Goal: Task Accomplishment & Management: Manage account settings

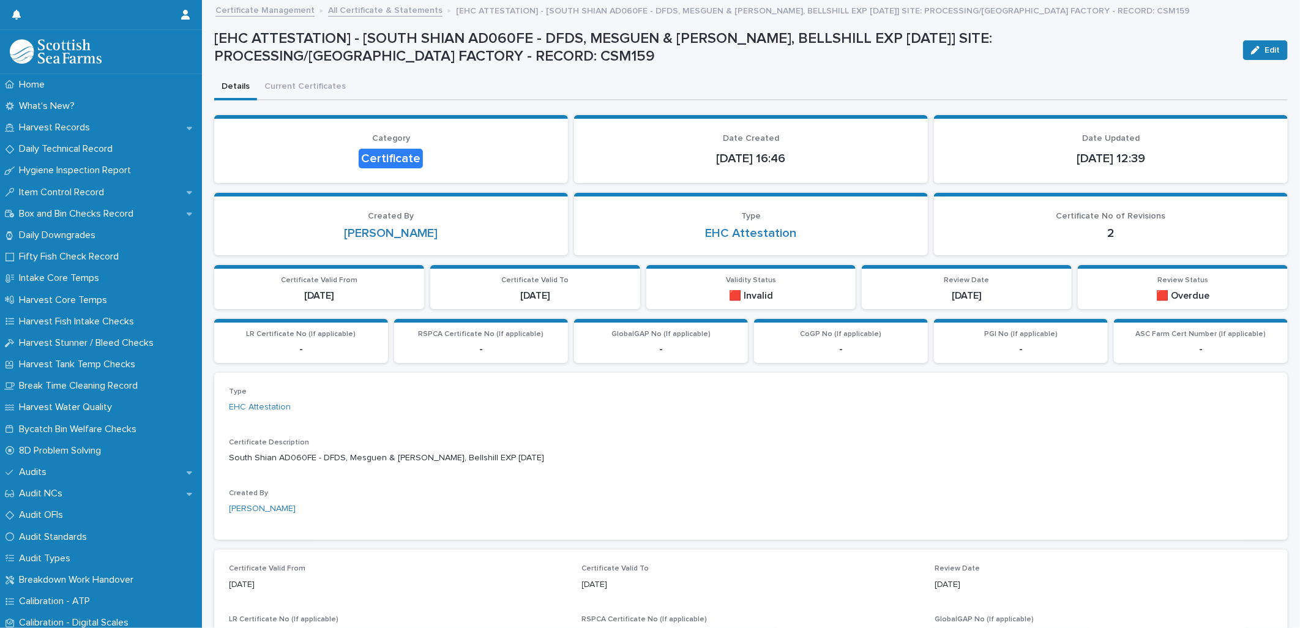
click at [1215, 408] on div "Type EHC Attestation Certificate Description South Shian AD060FE - DFDS, Mesgue…" at bounding box center [751, 457] width 1044 height 138
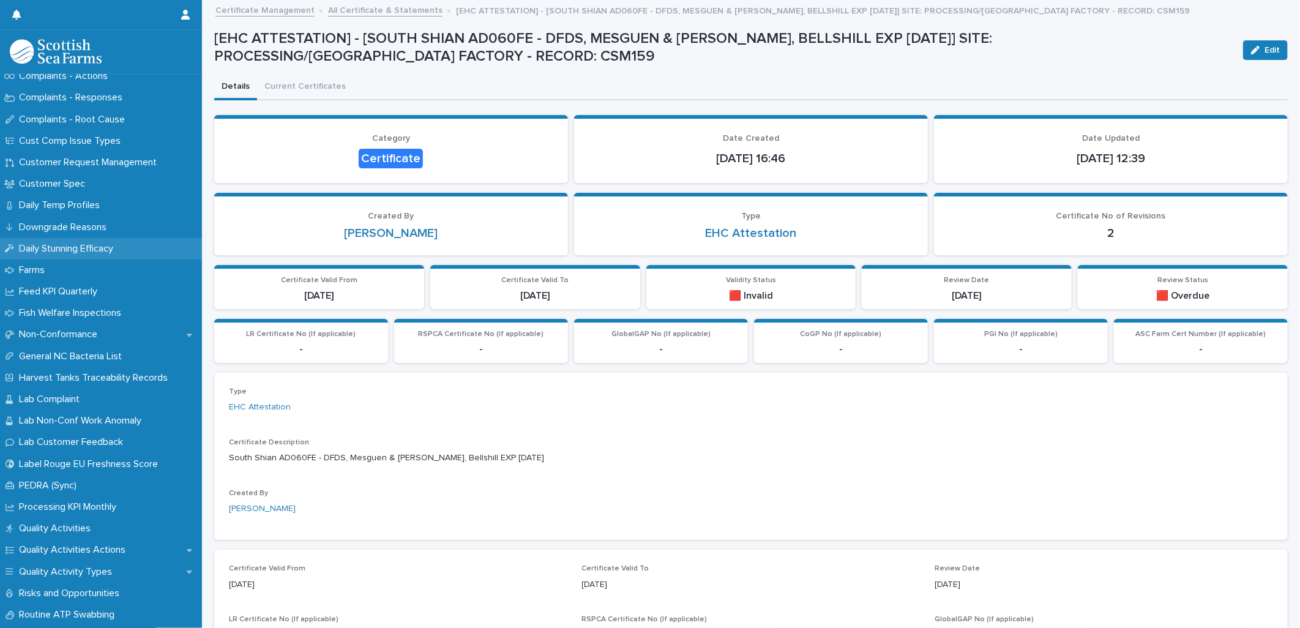
scroll to position [816, 0]
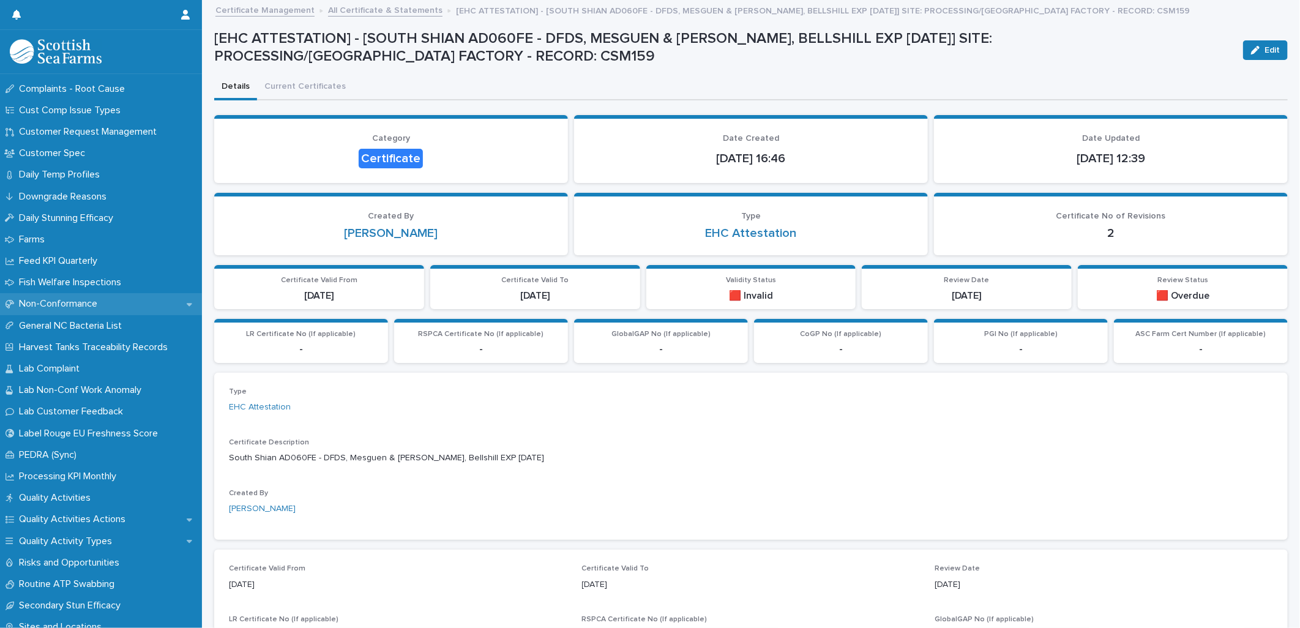
click at [67, 294] on div "Non-Conformance" at bounding box center [101, 303] width 202 height 21
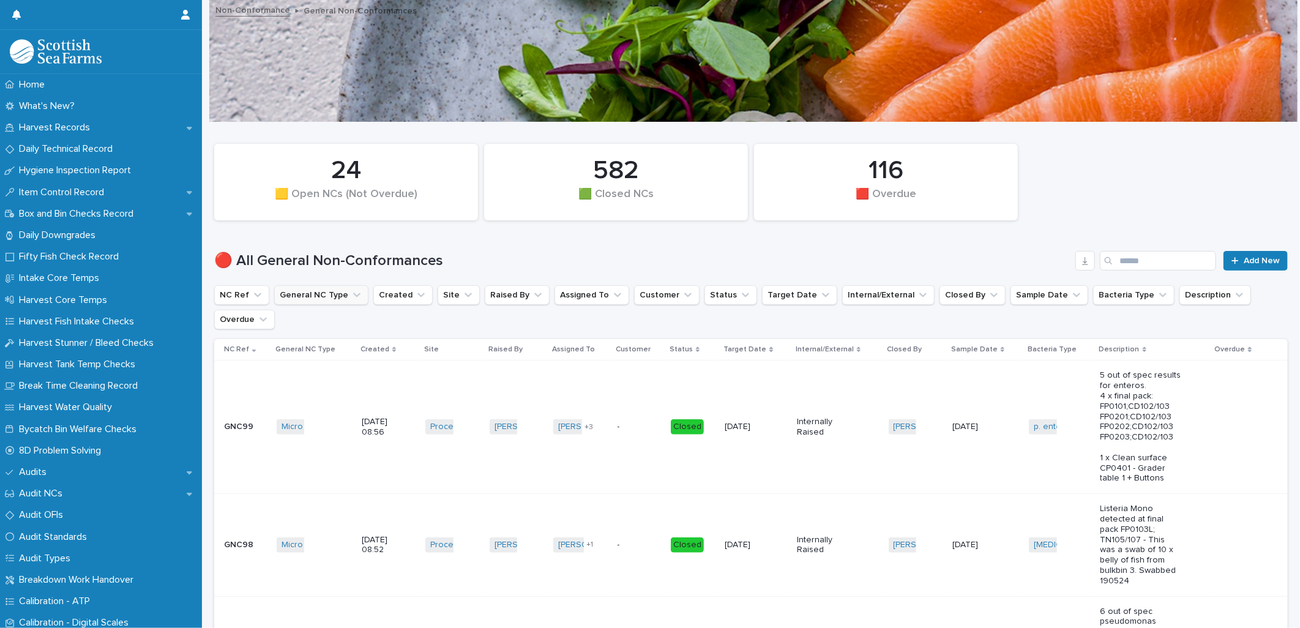
click at [324, 297] on button "General NC Type" at bounding box center [321, 295] width 94 height 20
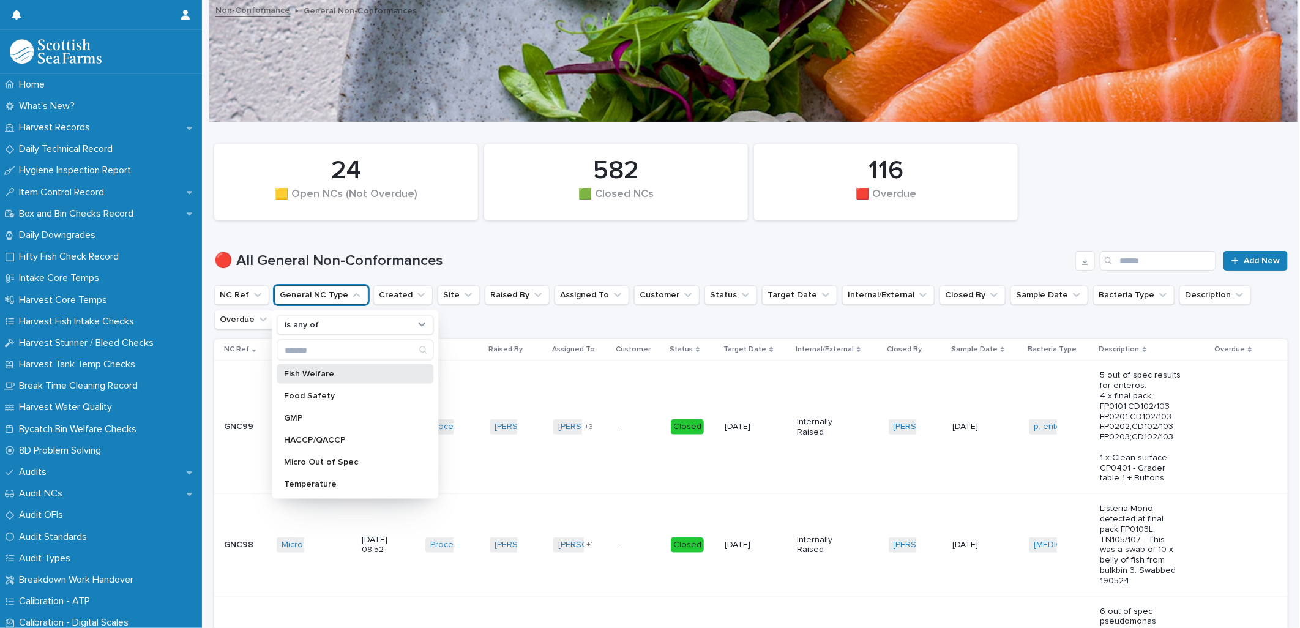
click at [324, 374] on p "Fish Welfare" at bounding box center [349, 374] width 130 height 9
click at [331, 392] on p "Food Safety" at bounding box center [349, 396] width 130 height 9
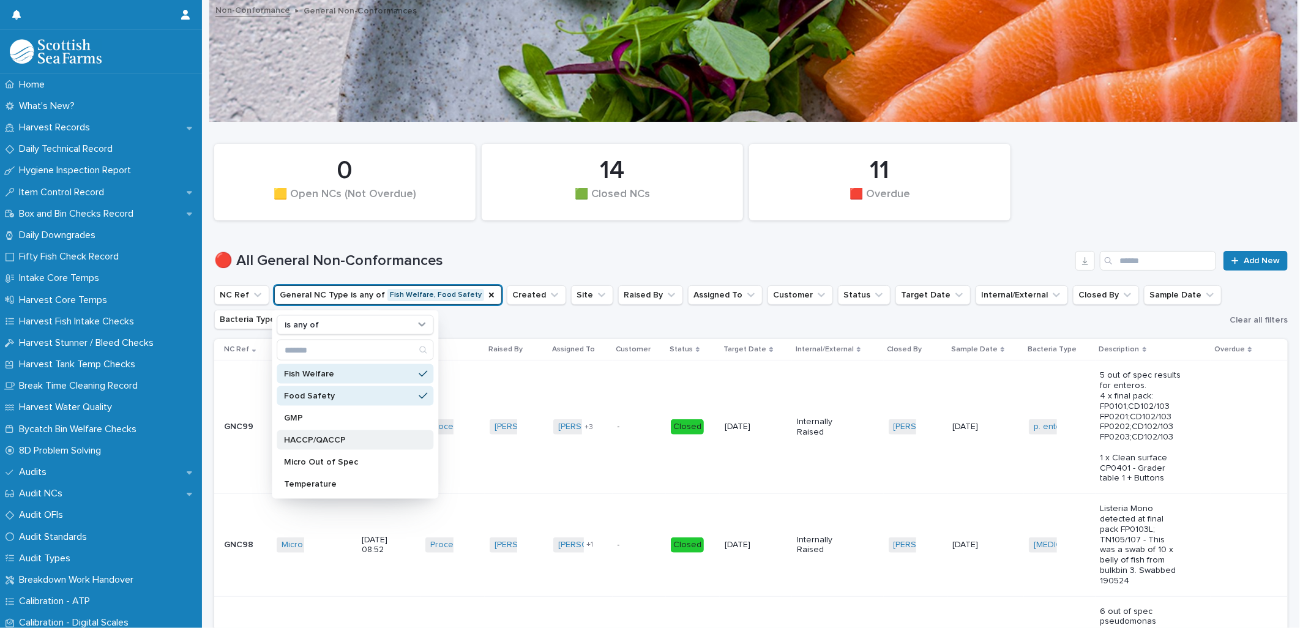
click at [325, 433] on div "HACCP/QACCP" at bounding box center [355, 440] width 157 height 20
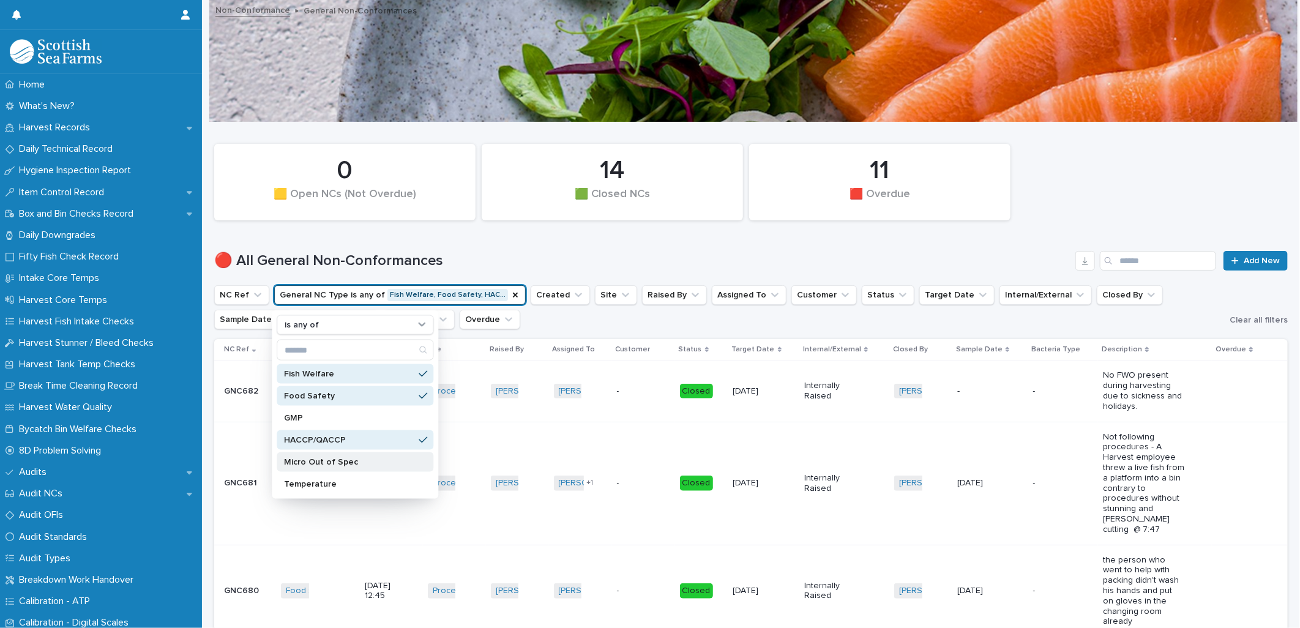
click at [328, 460] on p "Micro Out of Spec" at bounding box center [349, 462] width 130 height 9
click at [322, 480] on p "Temperature" at bounding box center [349, 484] width 130 height 9
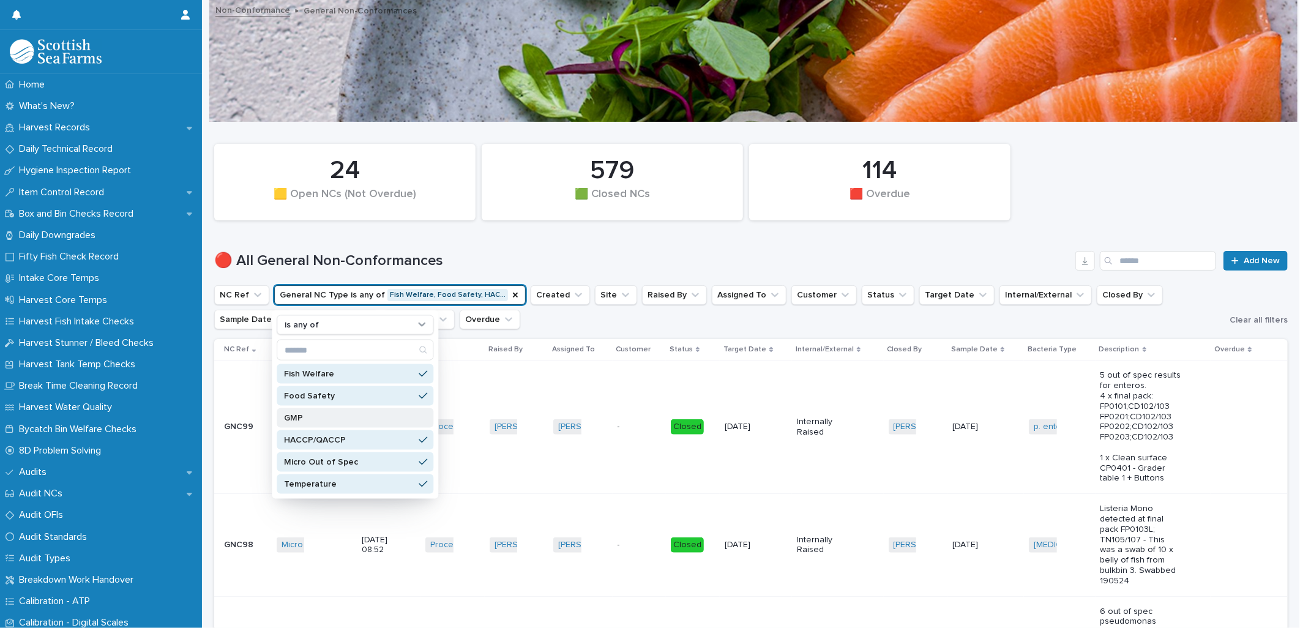
click at [311, 414] on p "GMP" at bounding box center [349, 418] width 130 height 9
click at [329, 461] on p "Micro Out of Spec" at bounding box center [349, 462] width 130 height 9
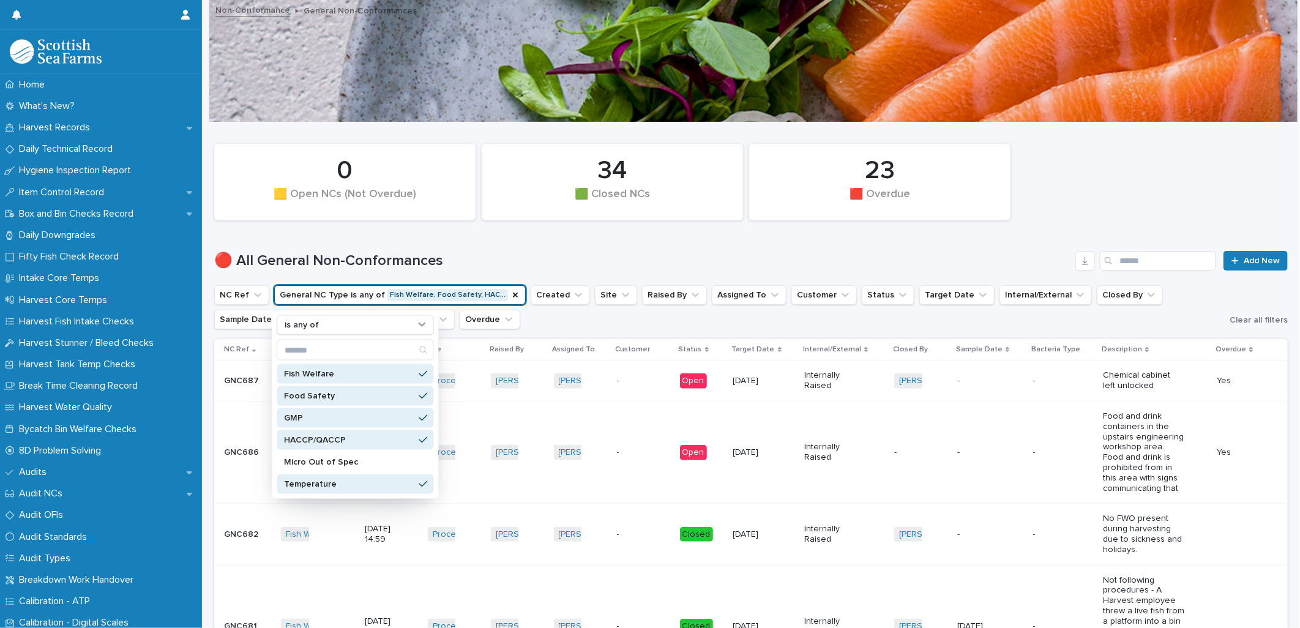
click at [556, 247] on div "🔴 All General Non-Conformances Add New" at bounding box center [751, 256] width 1074 height 59
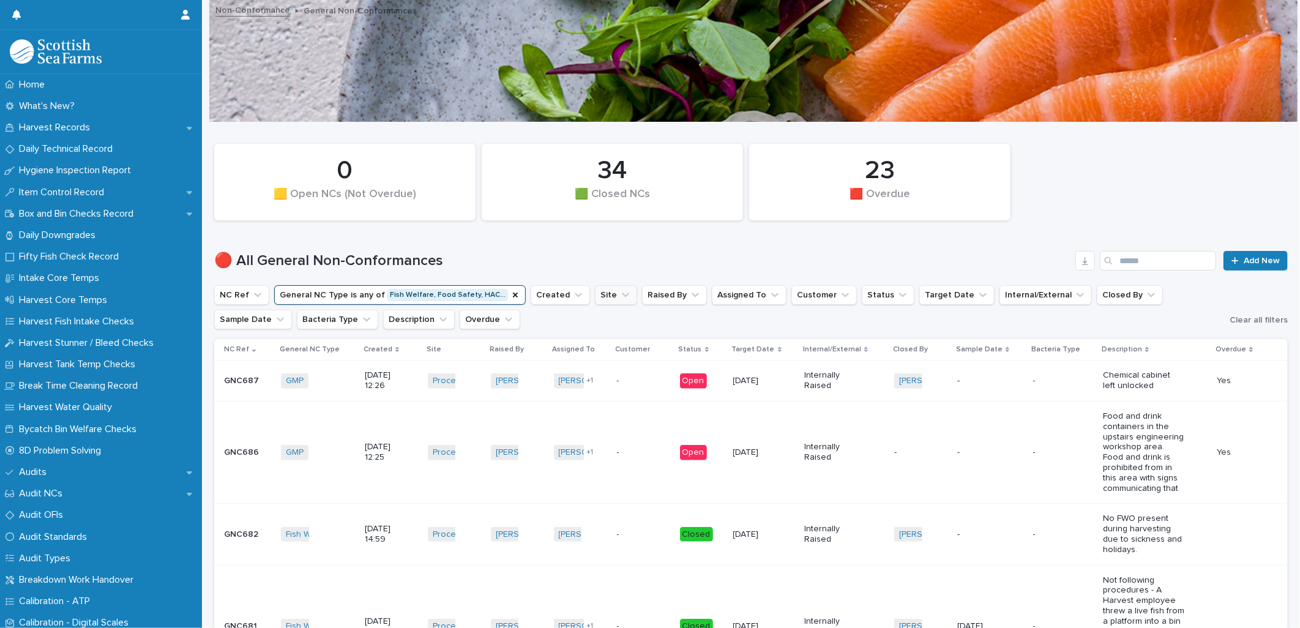
click at [595, 293] on button "Site" at bounding box center [616, 295] width 42 height 20
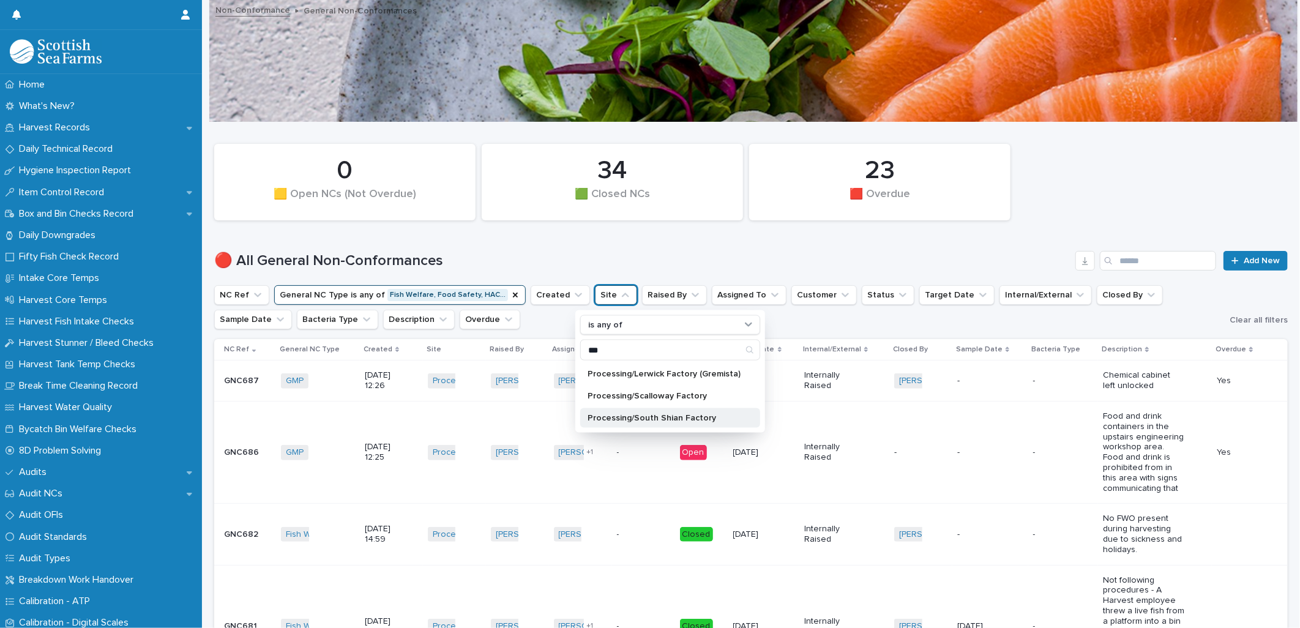
type input "***"
click at [628, 420] on p "Processing/South Shian Factory" at bounding box center [664, 418] width 153 height 9
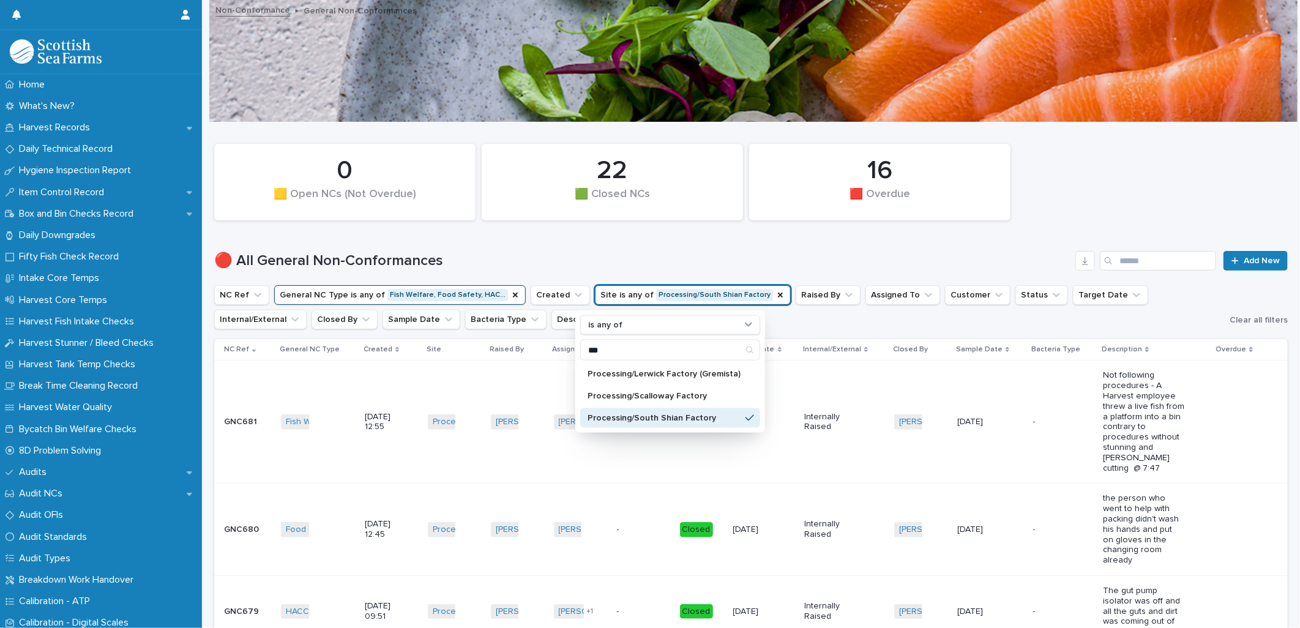
click at [615, 258] on h1 "🔴 All General Non-Conformances" at bounding box center [642, 261] width 857 height 18
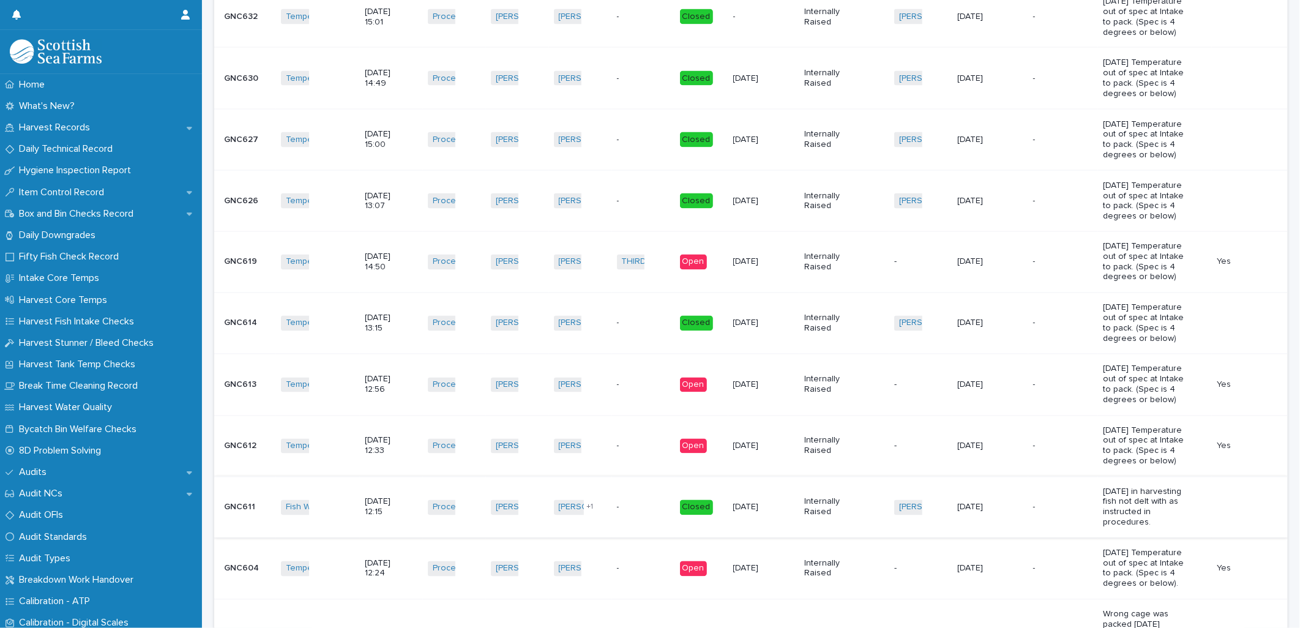
scroll to position [1474, 0]
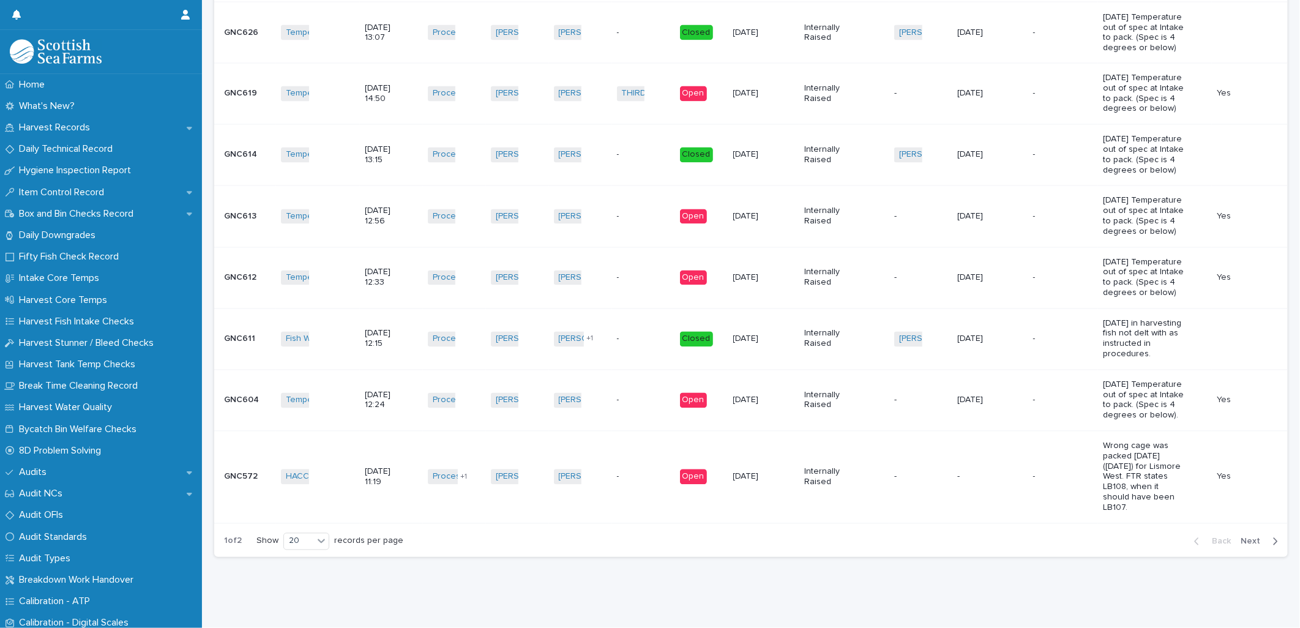
click at [968, 470] on div "-" at bounding box center [978, 476] width 41 height 13
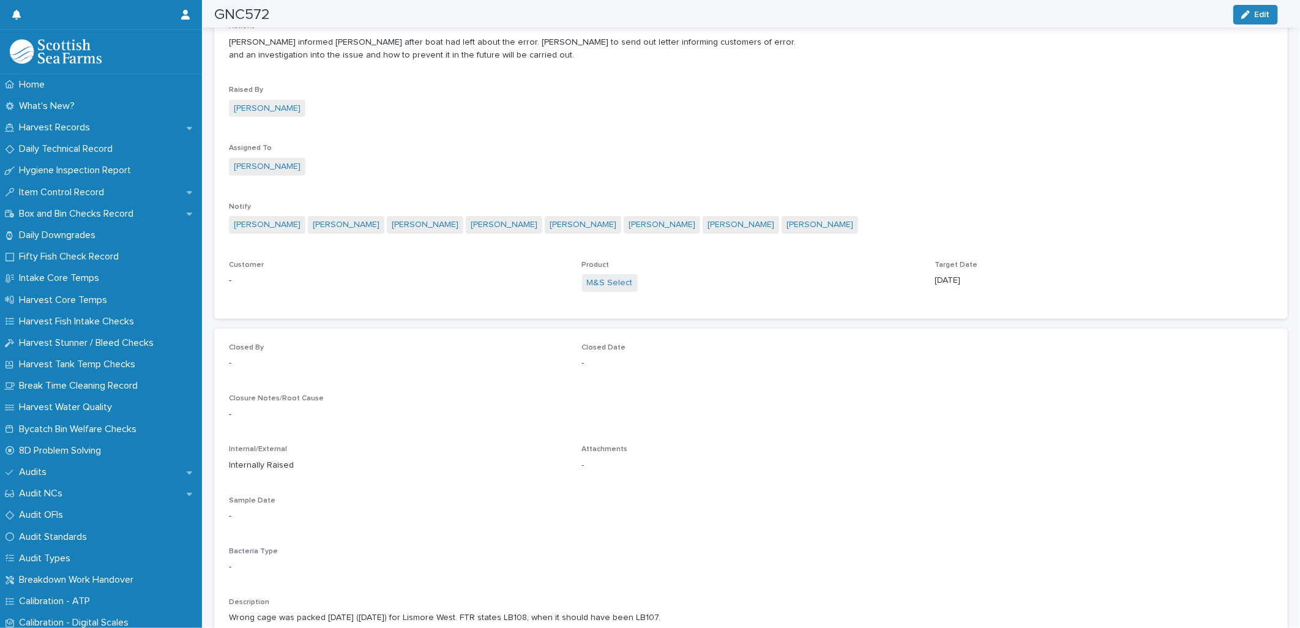
scroll to position [677, 0]
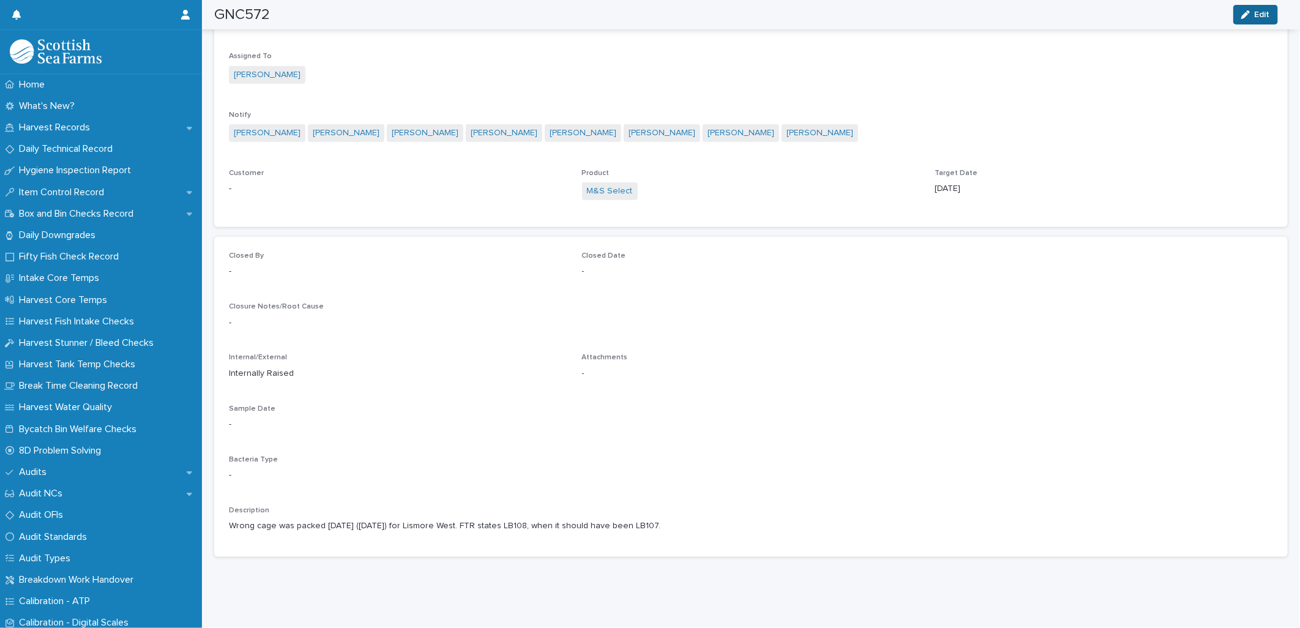
click at [1268, 16] on span "Edit" at bounding box center [1262, 14] width 15 height 9
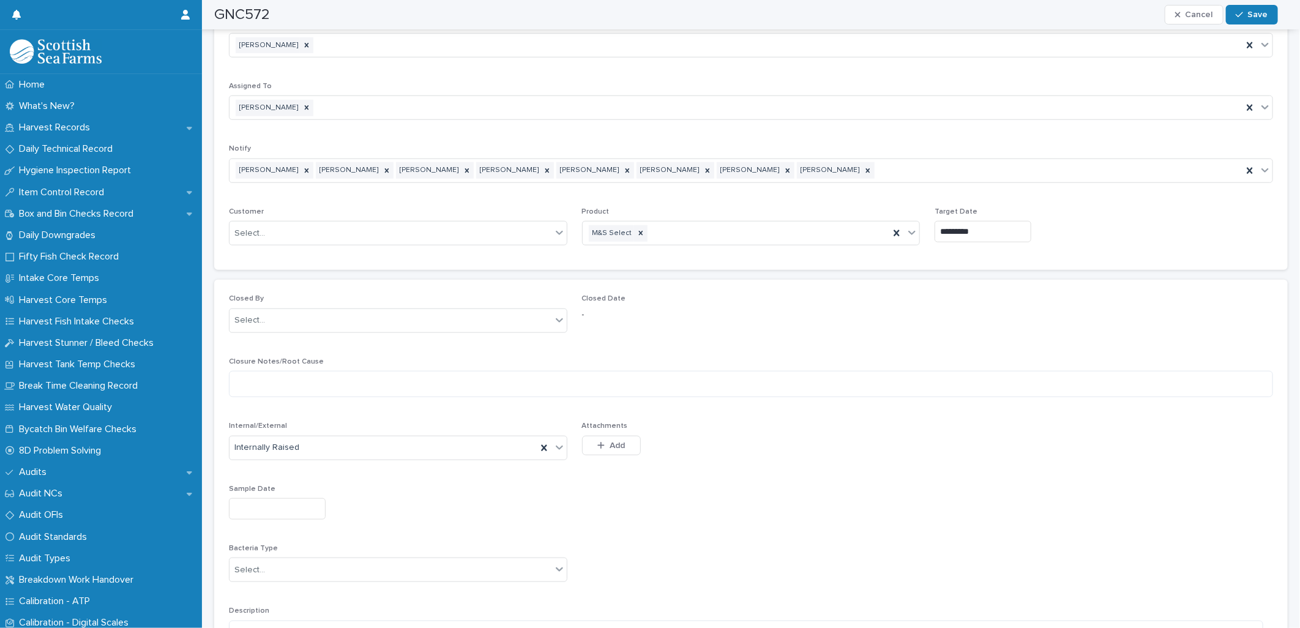
click at [295, 501] on input "text" at bounding box center [277, 508] width 97 height 21
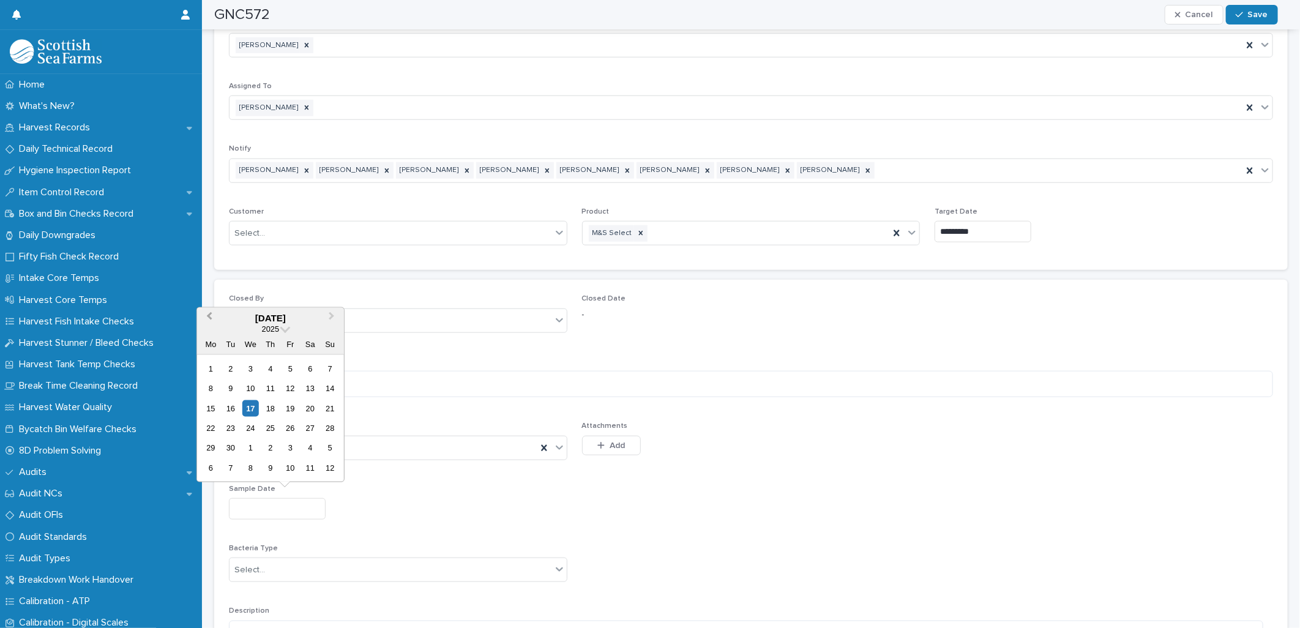
click at [204, 319] on button "Previous Month" at bounding box center [208, 319] width 20 height 20
click at [206, 318] on button "Previous Month" at bounding box center [208, 319] width 20 height 20
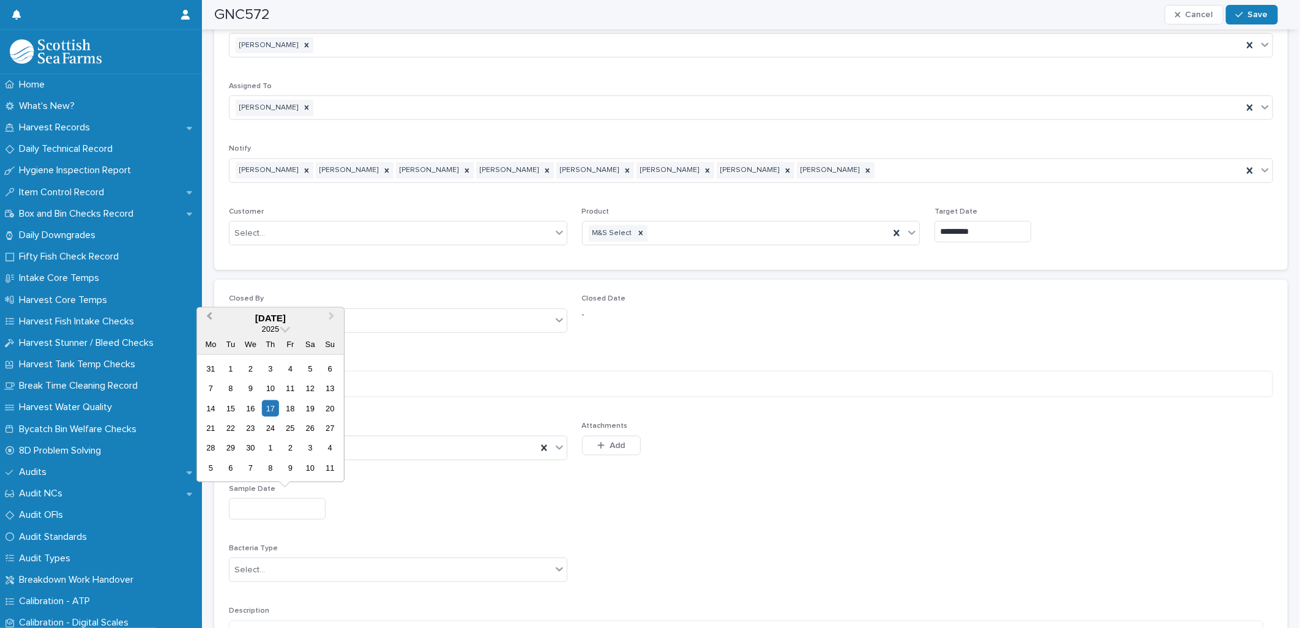
click at [206, 318] on button "Previous Month" at bounding box center [208, 319] width 20 height 20
click at [332, 313] on button "Next Month" at bounding box center [333, 319] width 20 height 20
click at [332, 313] on span "Next Month" at bounding box center [332, 318] width 0 height 17
click at [206, 408] on div "9" at bounding box center [211, 408] width 17 height 17
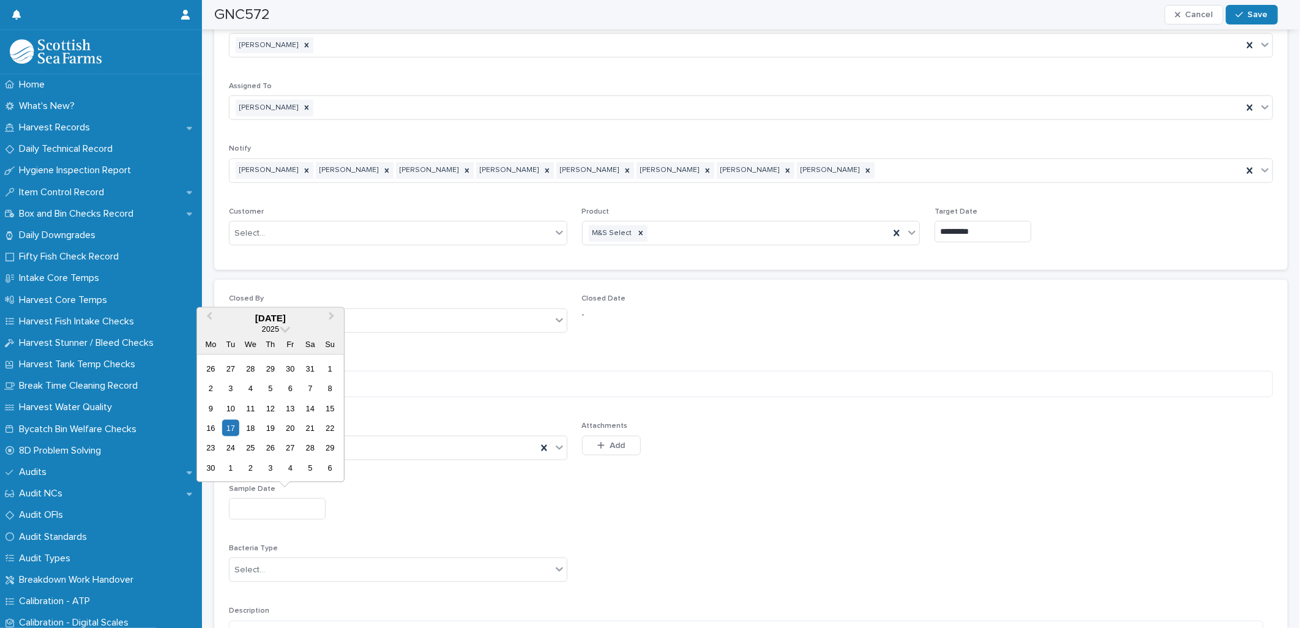
type input "********"
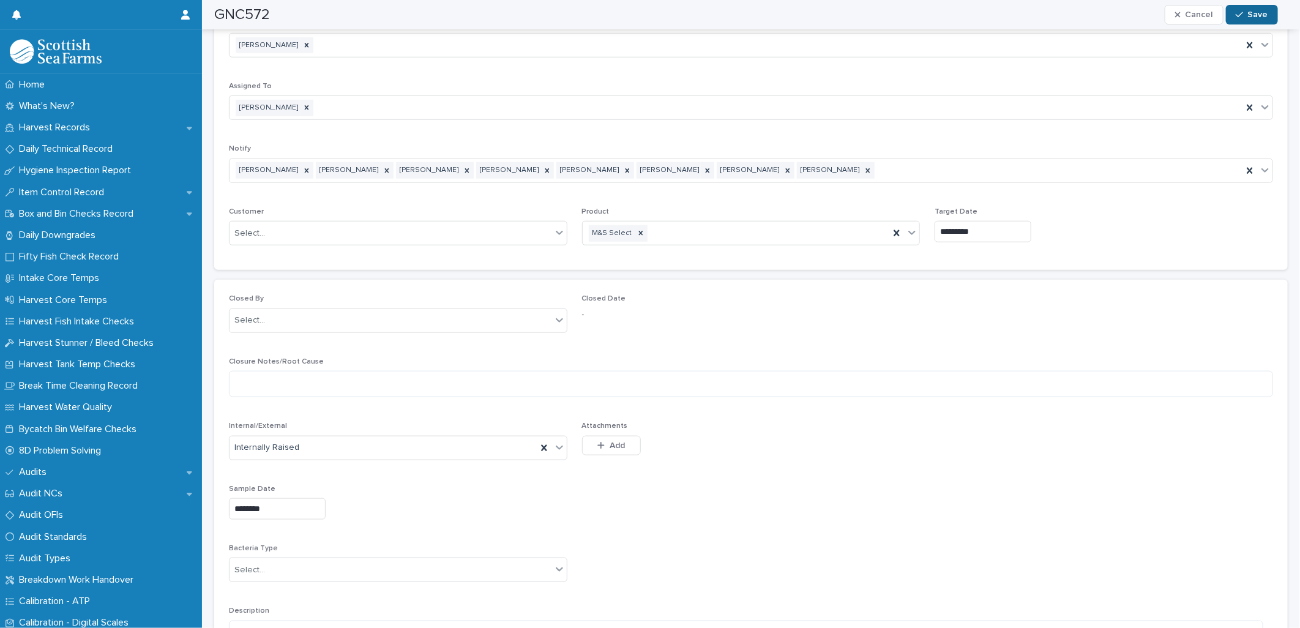
click at [1256, 10] on span "Save" at bounding box center [1258, 14] width 20 height 9
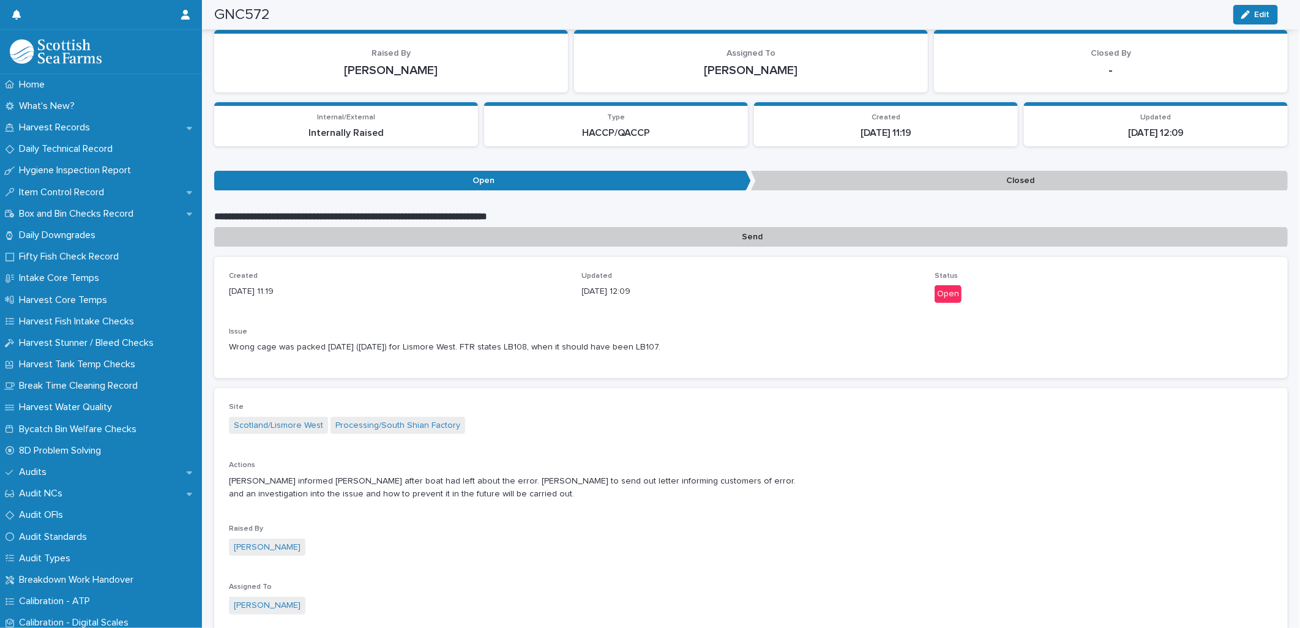
scroll to position [0, 0]
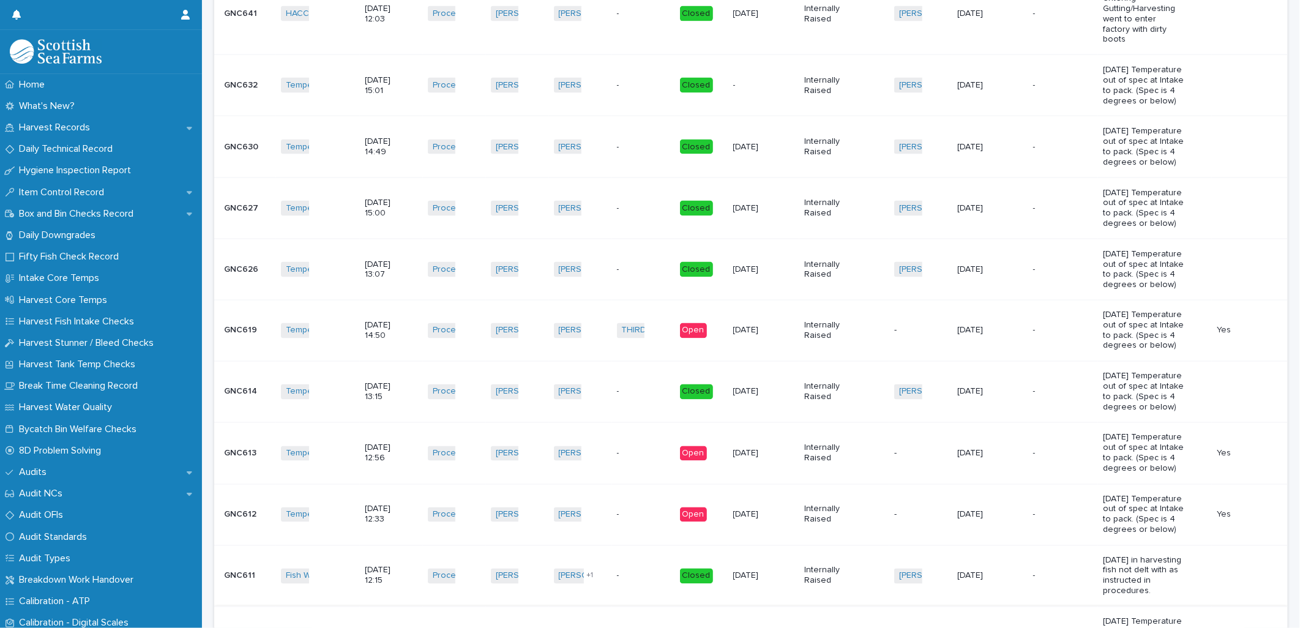
scroll to position [1474, 0]
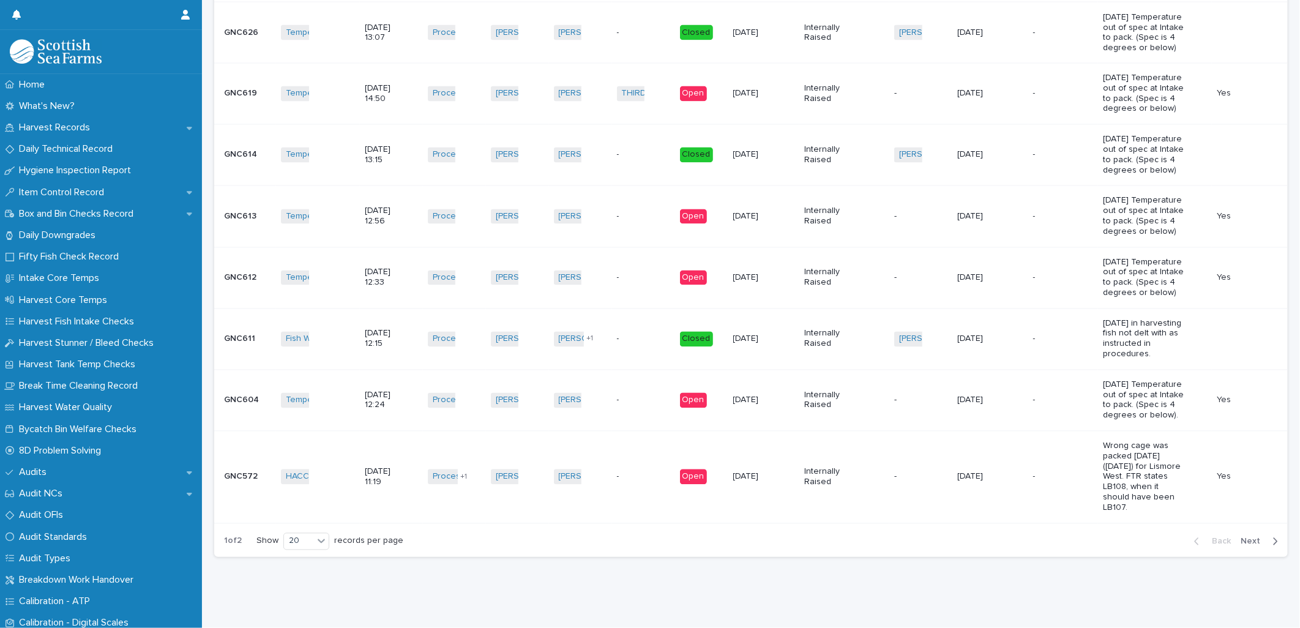
click at [1250, 538] on span "Next" at bounding box center [1254, 542] width 27 height 9
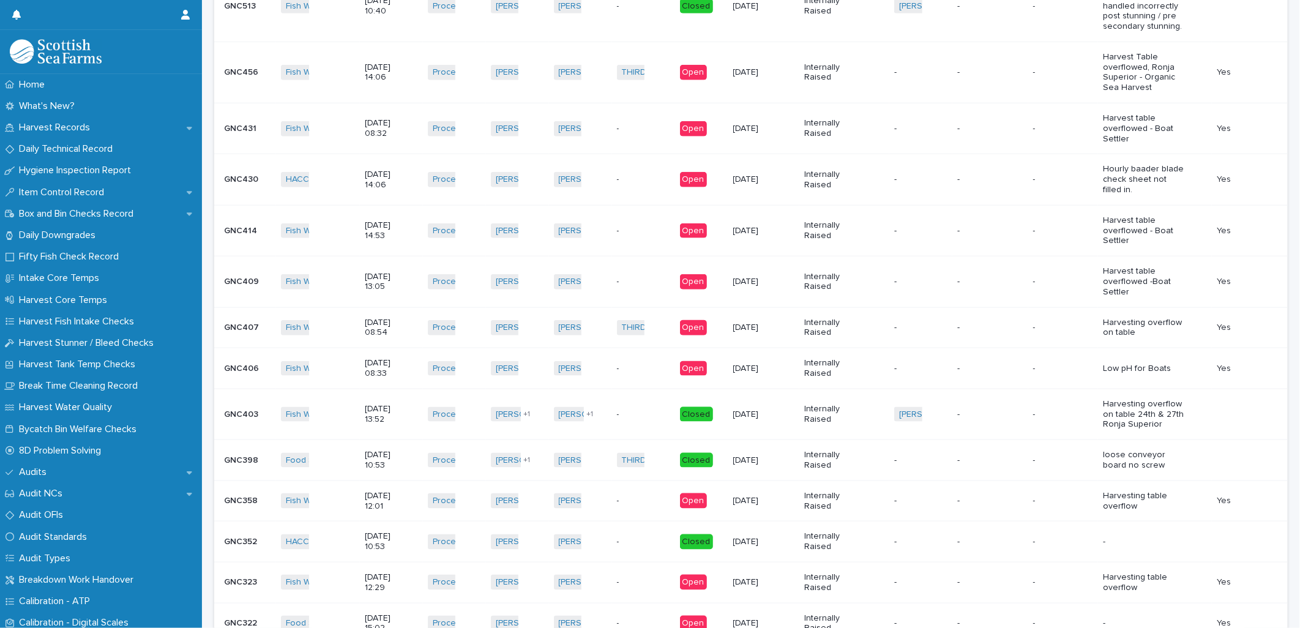
scroll to position [890, 0]
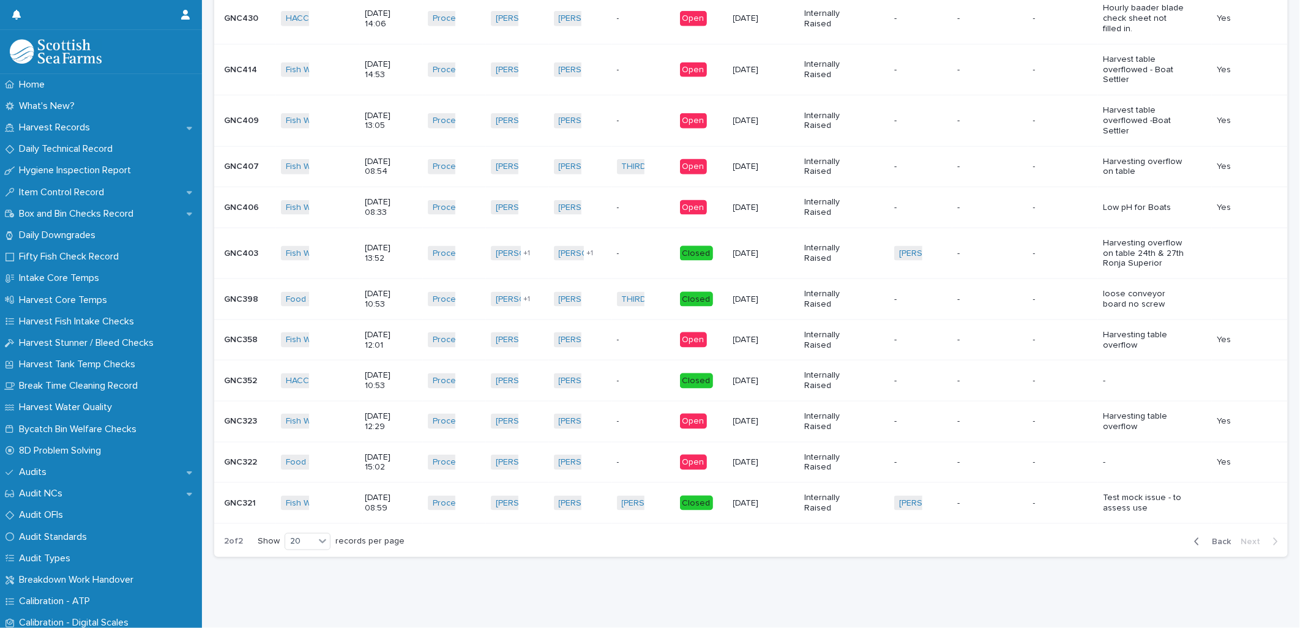
click at [1194, 536] on icon "button" at bounding box center [1197, 541] width 6 height 11
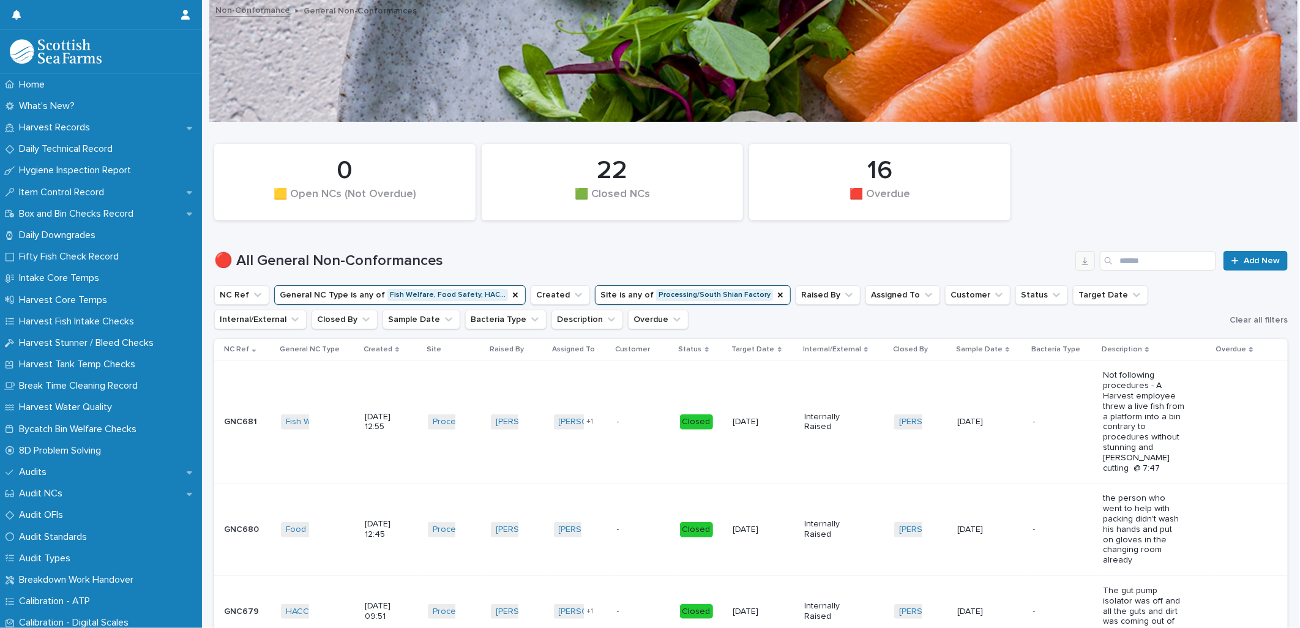
click at [1081, 264] on icon "button" at bounding box center [1086, 261] width 10 height 10
click at [545, 293] on button "Created" at bounding box center [560, 295] width 59 height 20
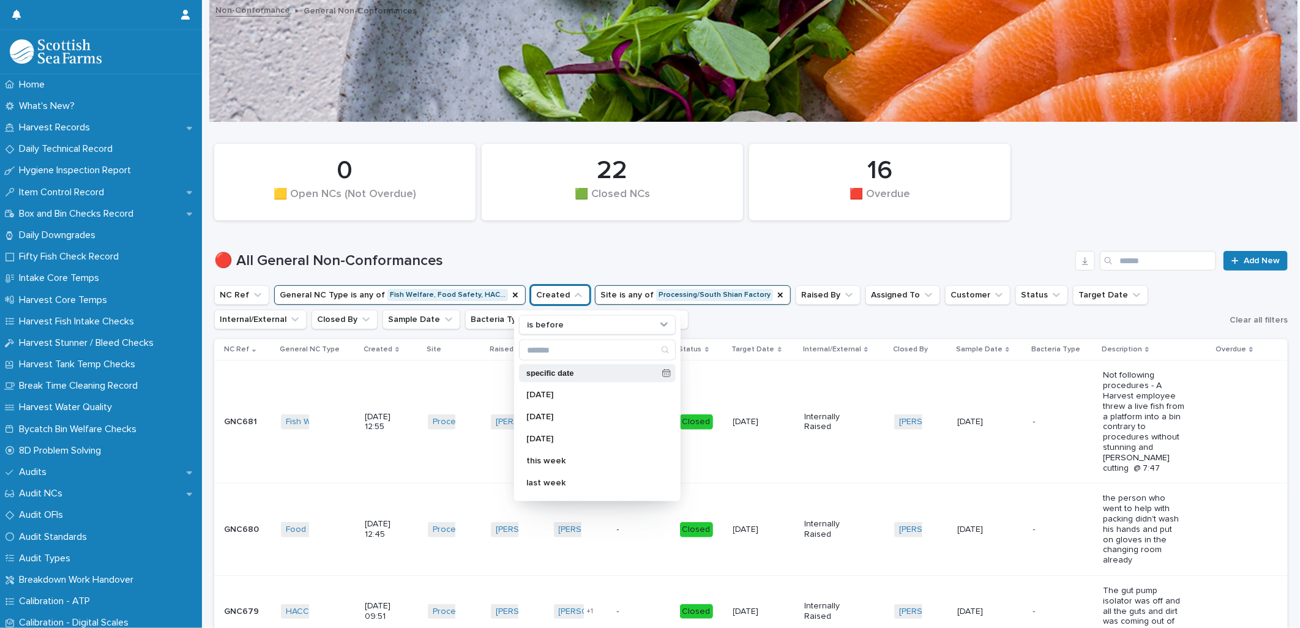
click at [662, 370] on icon at bounding box center [666, 373] width 9 height 9
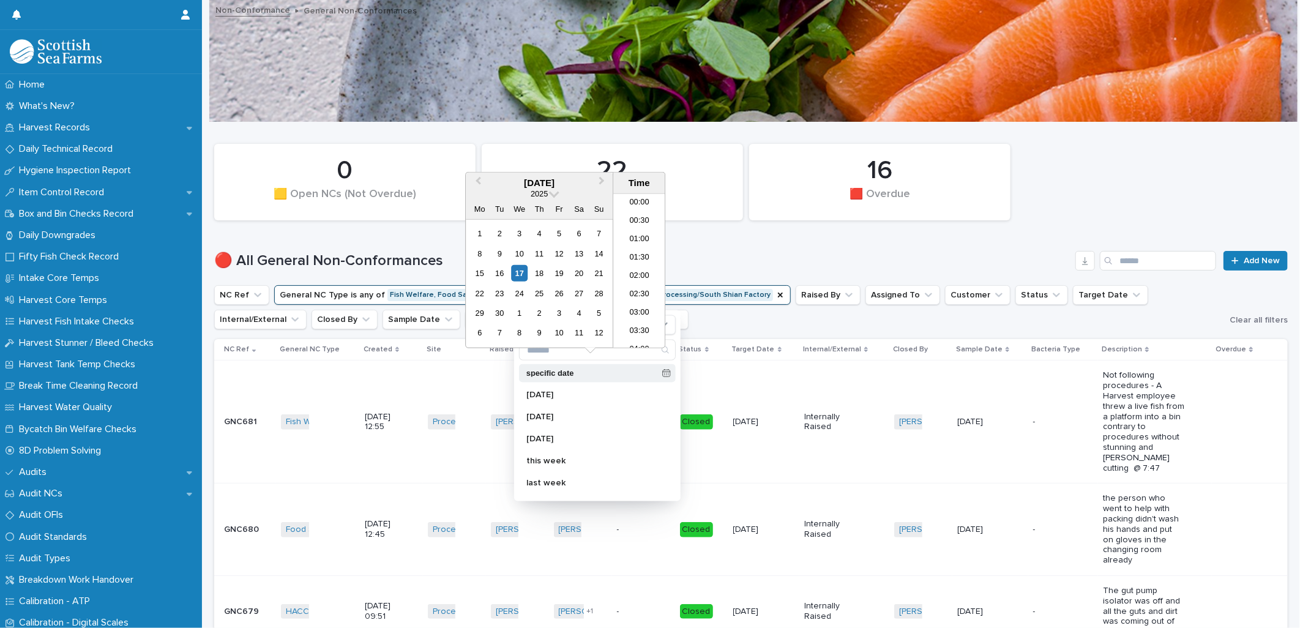
scroll to position [373, 0]
click at [662, 370] on icon at bounding box center [666, 373] width 9 height 9
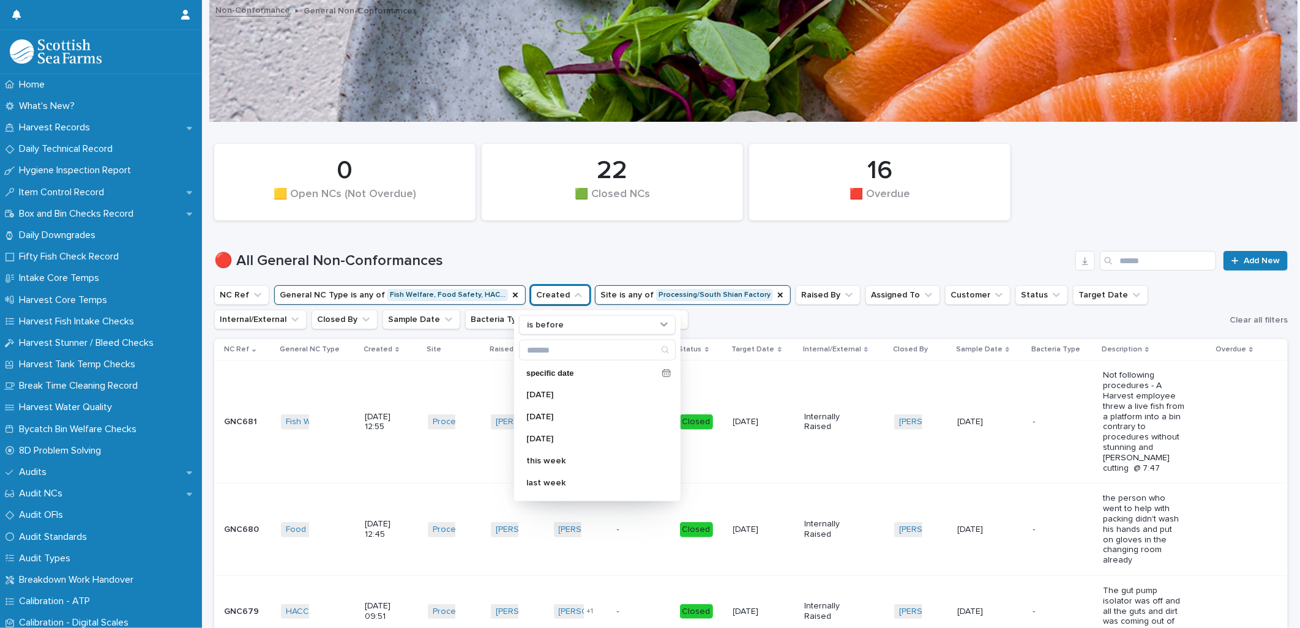
click at [802, 234] on div "🔴 All General Non-Conformances Add New" at bounding box center [751, 256] width 1074 height 59
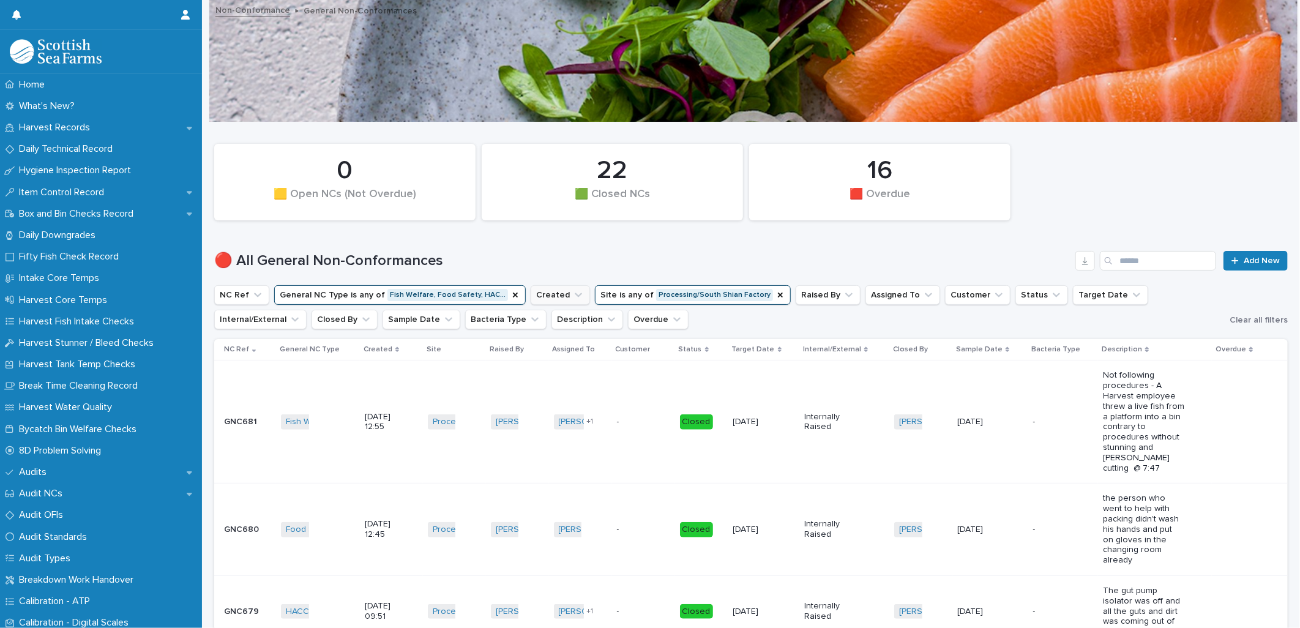
click at [546, 296] on button "Created" at bounding box center [560, 295] width 59 height 20
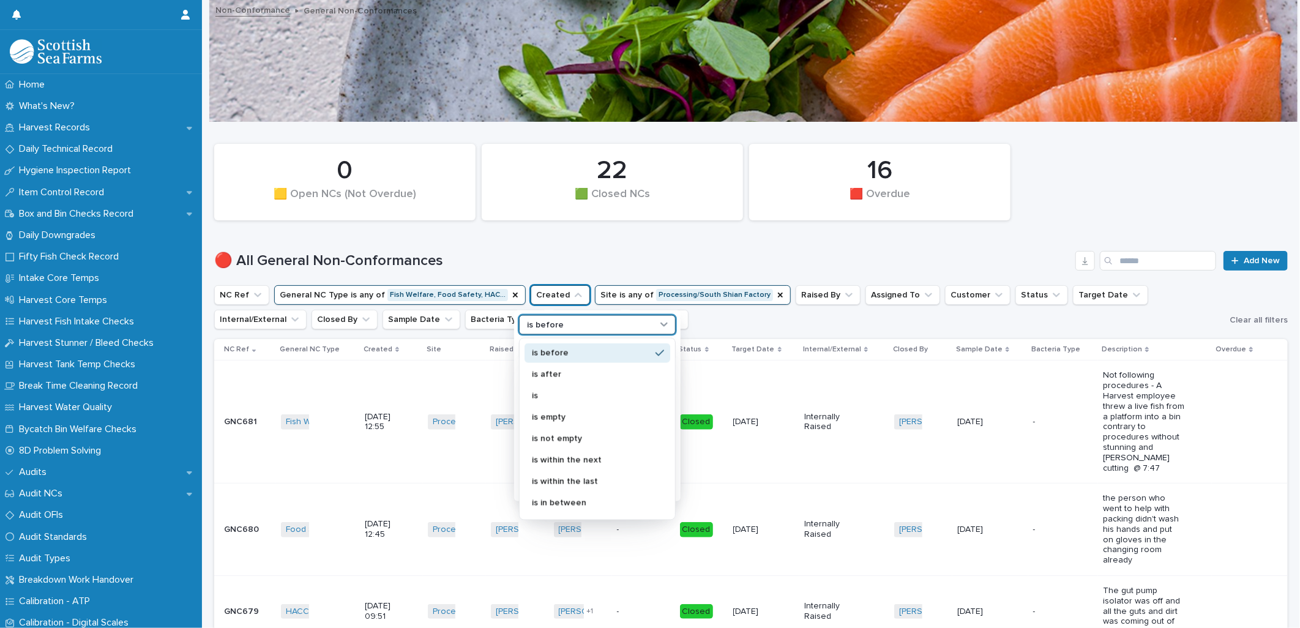
click at [591, 326] on div "is before" at bounding box center [589, 324] width 135 height 13
click at [568, 399] on p "is" at bounding box center [591, 395] width 119 height 9
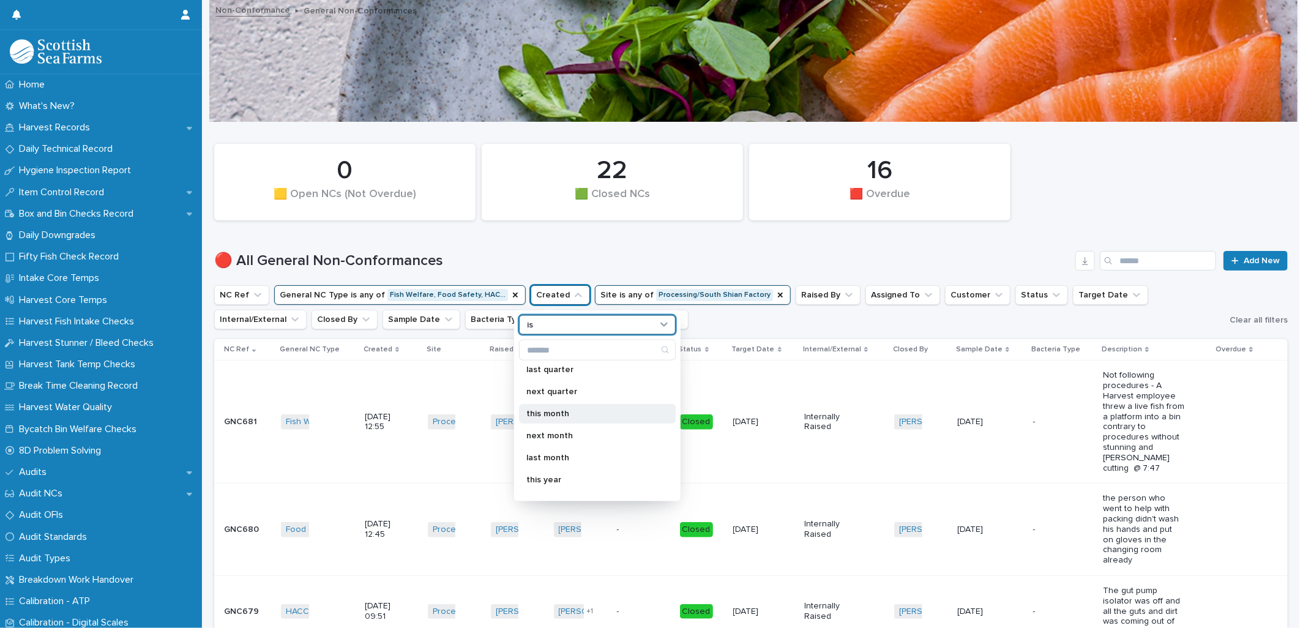
scroll to position [204, 0]
click at [586, 451] on p "this year" at bounding box center [592, 455] width 130 height 9
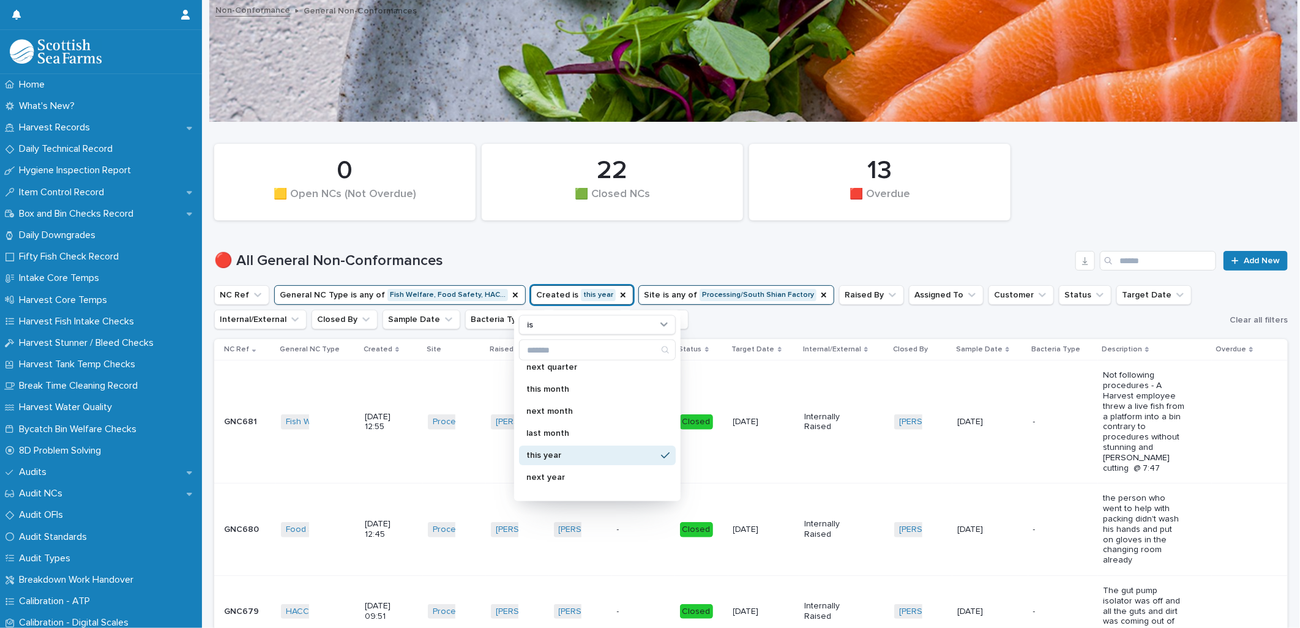
click at [686, 253] on h1 "🔴 All General Non-Conformances" at bounding box center [642, 261] width 857 height 18
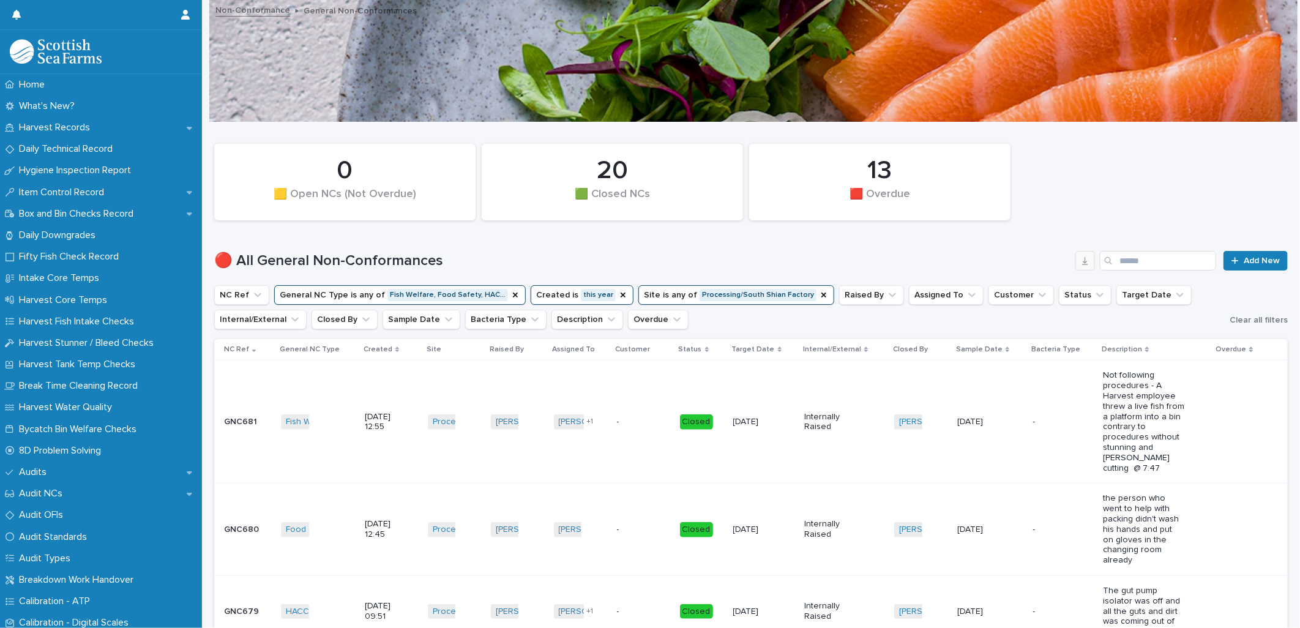
click at [1082, 259] on icon "button" at bounding box center [1085, 261] width 6 height 8
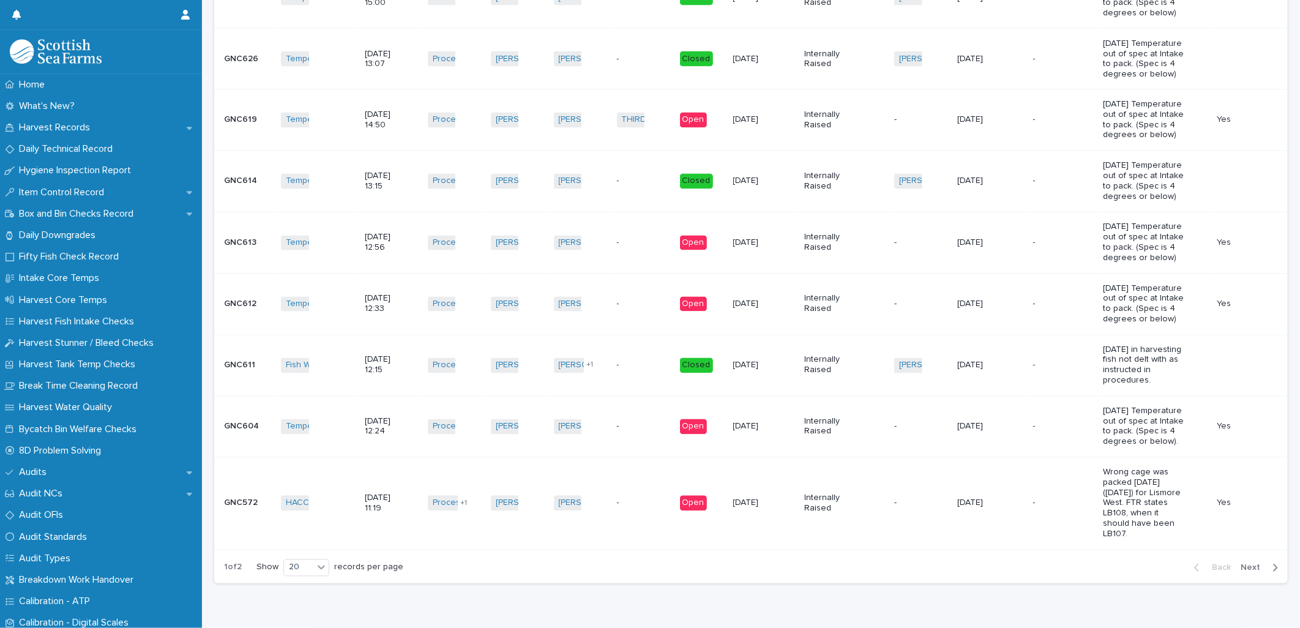
scroll to position [1474, 0]
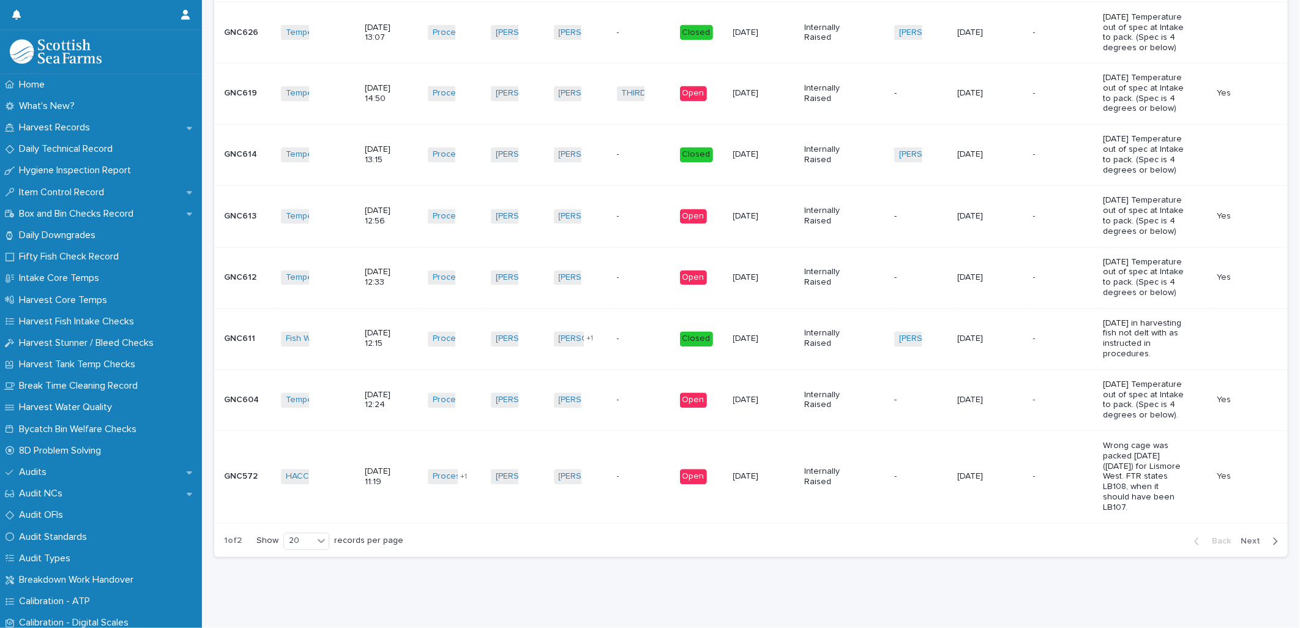
click at [1251, 538] on span "Next" at bounding box center [1254, 542] width 27 height 9
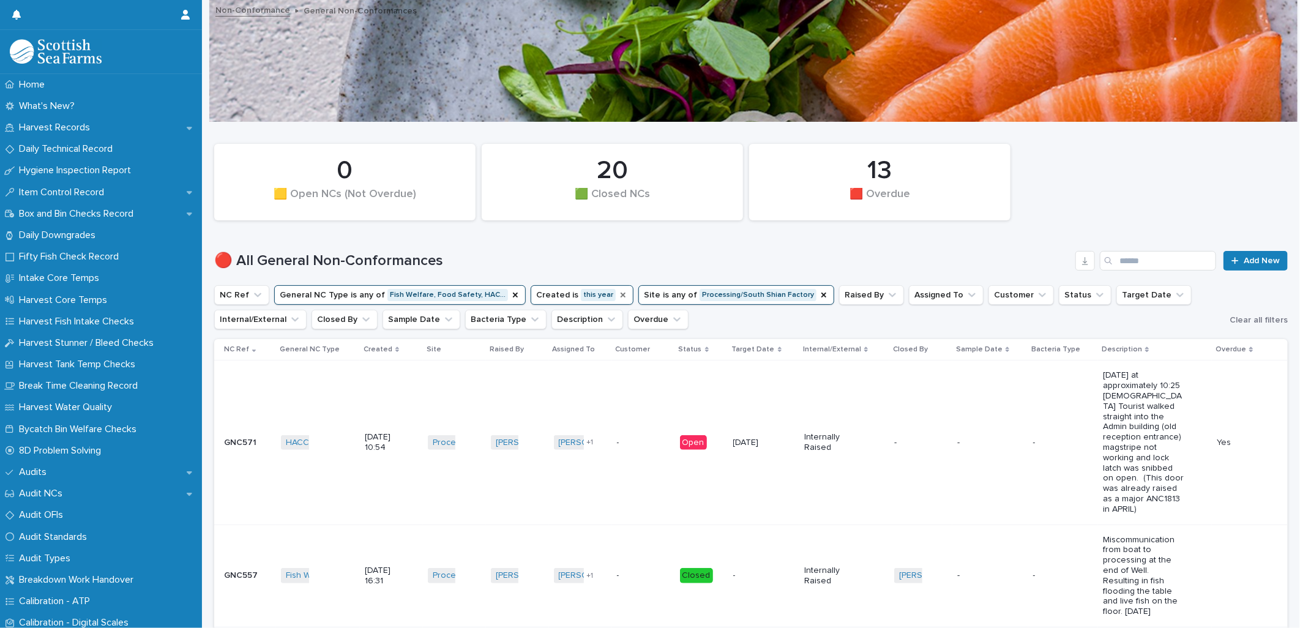
click at [618, 299] on icon "Created" at bounding box center [623, 295] width 10 height 10
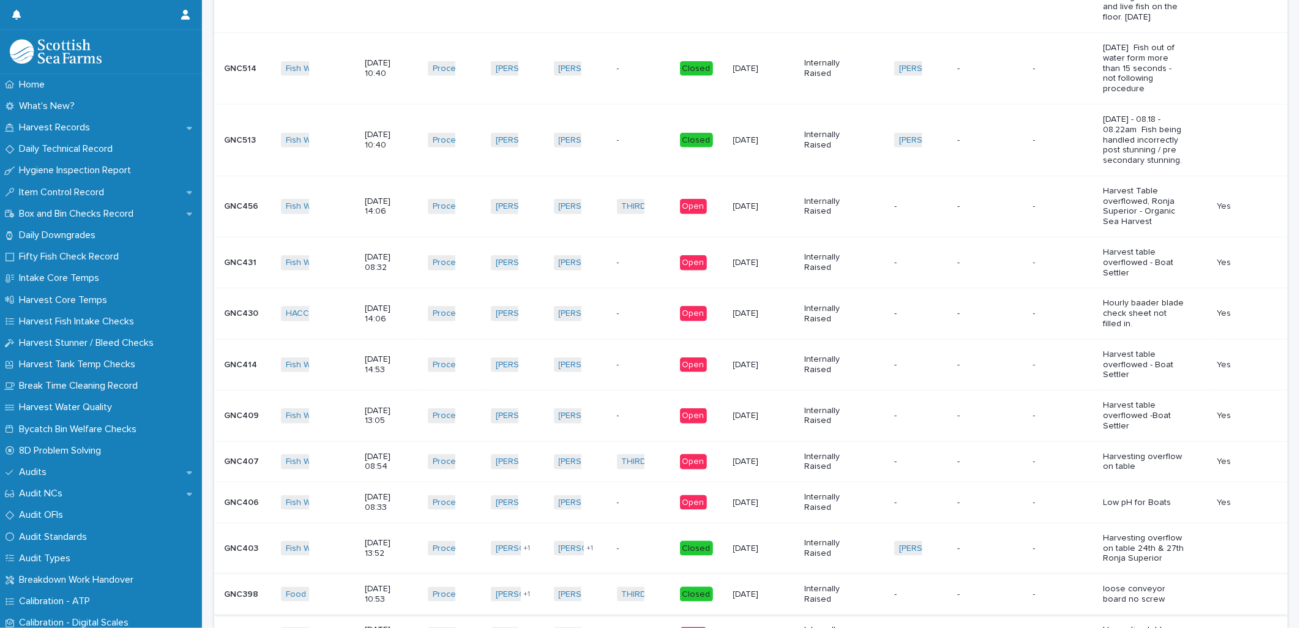
scroll to position [617, 0]
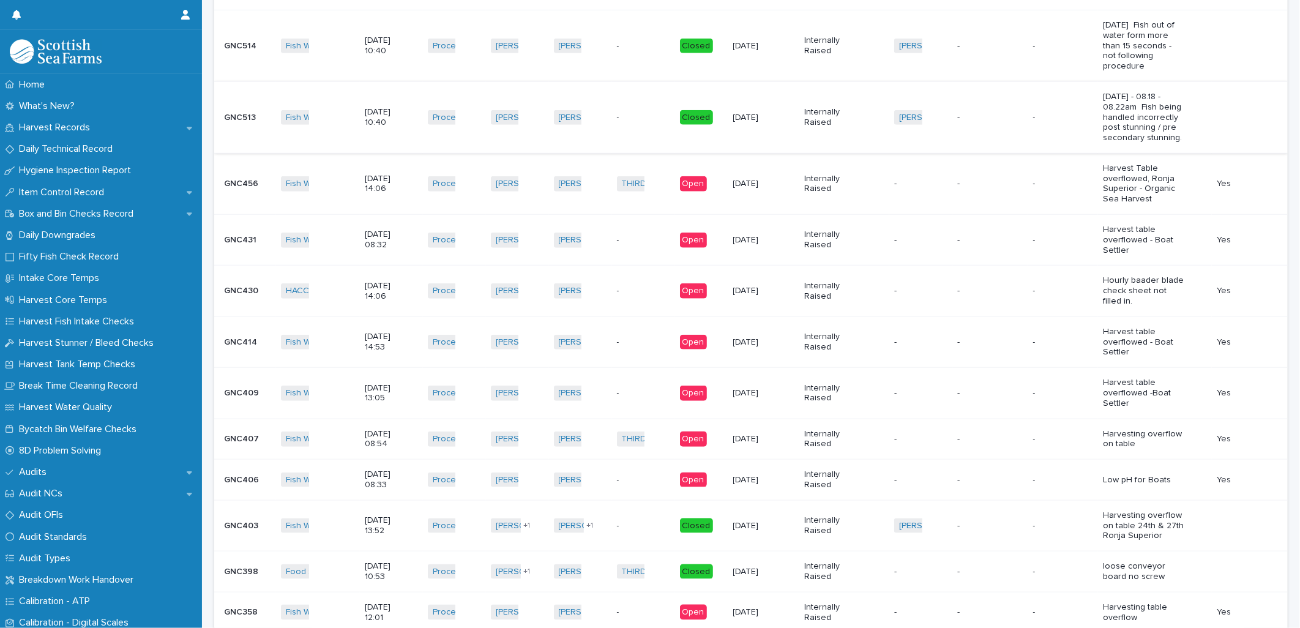
drag, startPoint x: 394, startPoint y: 564, endPoint x: 384, endPoint y: 73, distance: 490.5
click at [384, 73] on tbody "GNC571 GNC571 HACCP/QACCP + 0 [DATE] 10:54 Processing/South Shian Factory + 0 […" at bounding box center [751, 269] width 1074 height 1052
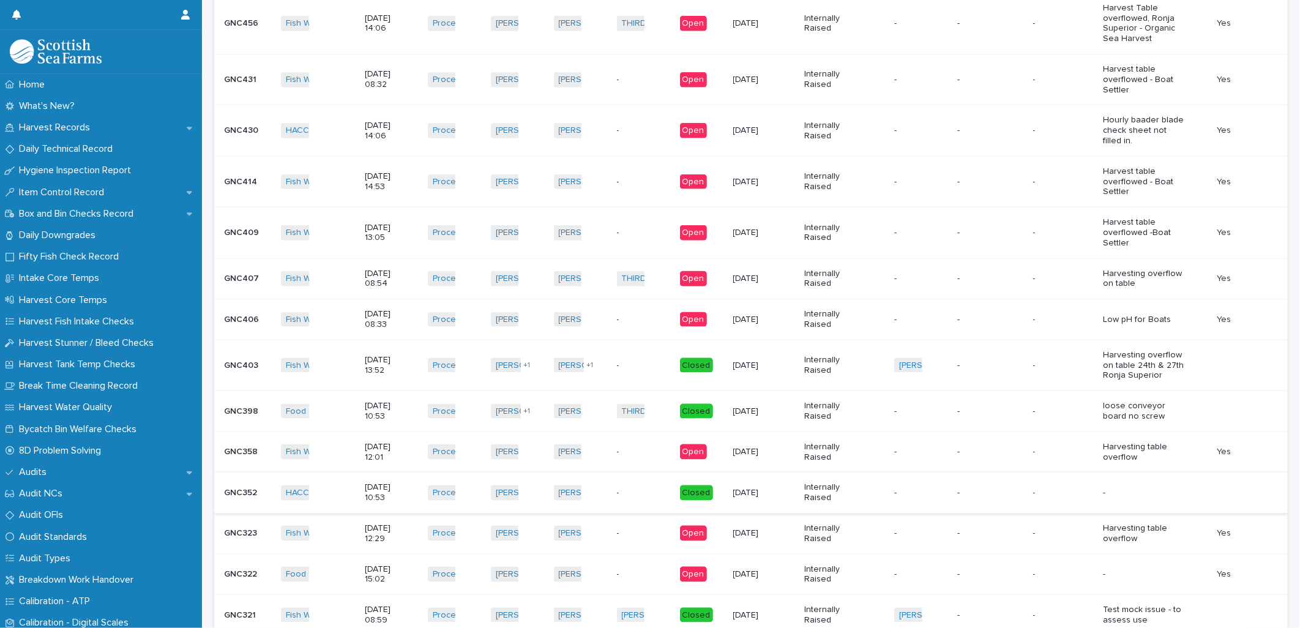
scroll to position [890, 0]
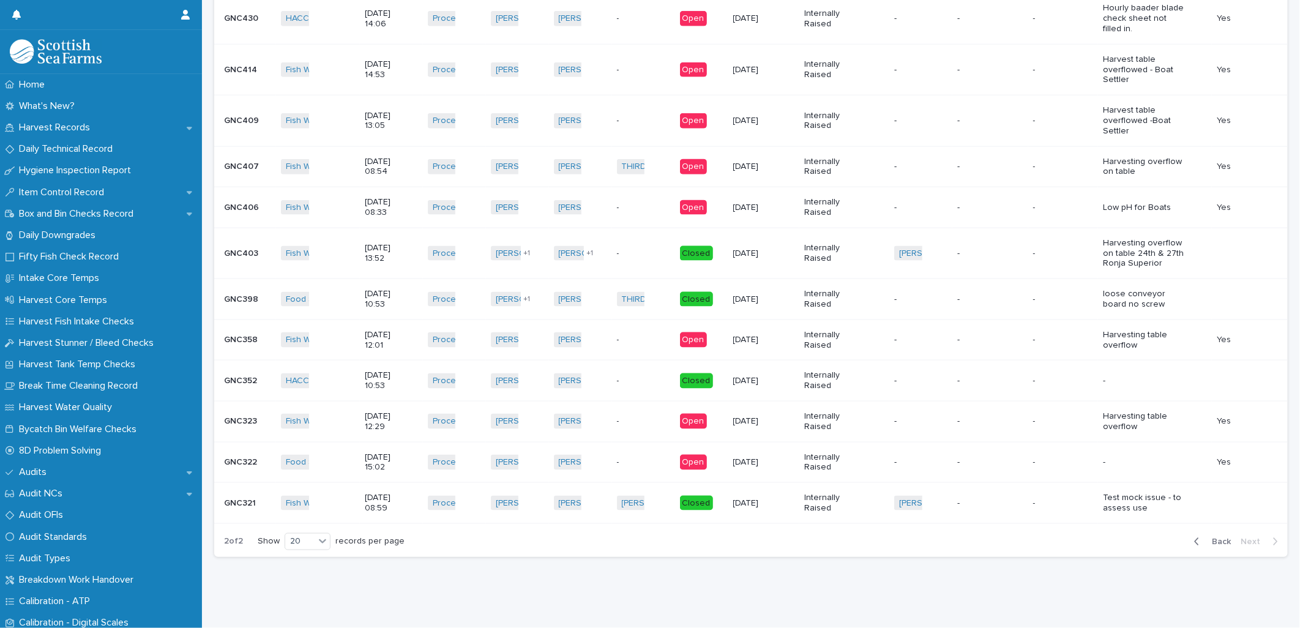
click at [1053, 376] on p "-" at bounding box center [1053, 381] width 41 height 10
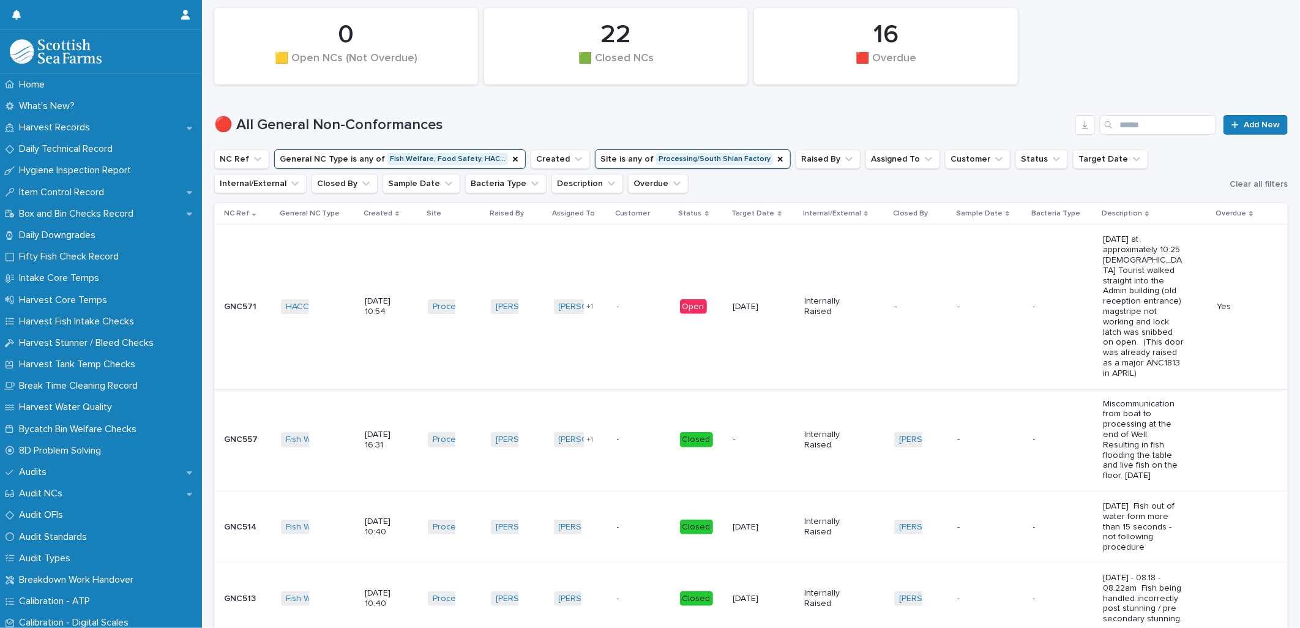
scroll to position [204, 0]
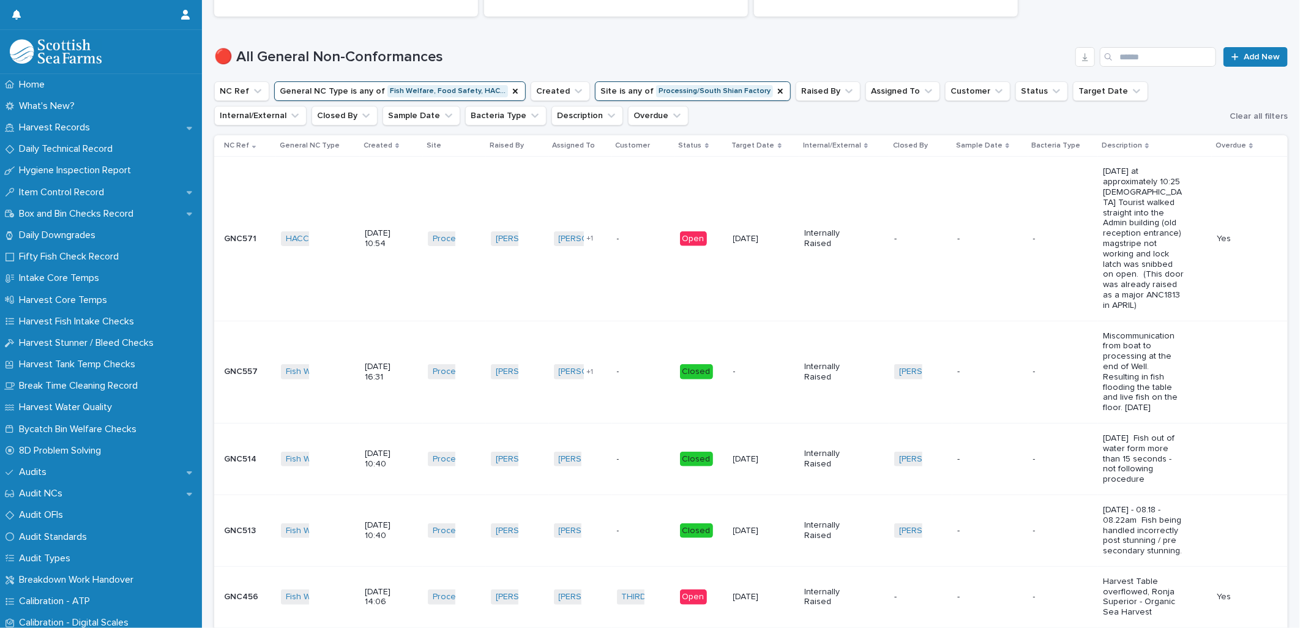
click at [1043, 340] on td "-" at bounding box center [1064, 372] width 70 height 102
